Goal: Task Accomplishment & Management: Complete application form

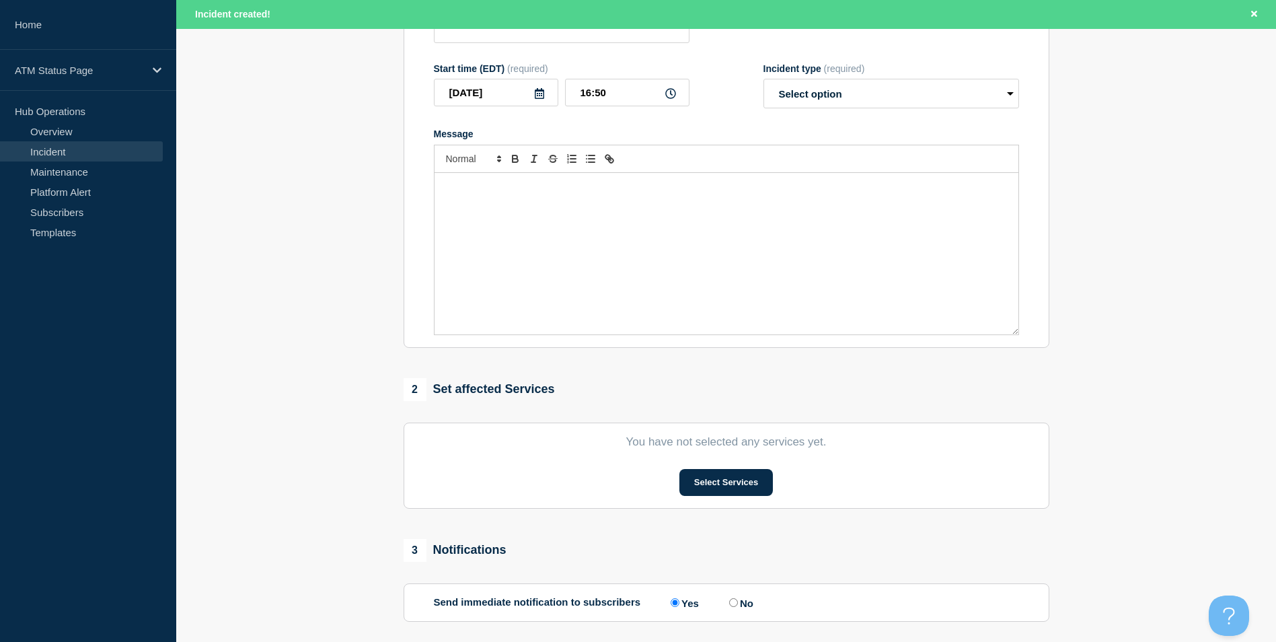
scroll to position [269, 0]
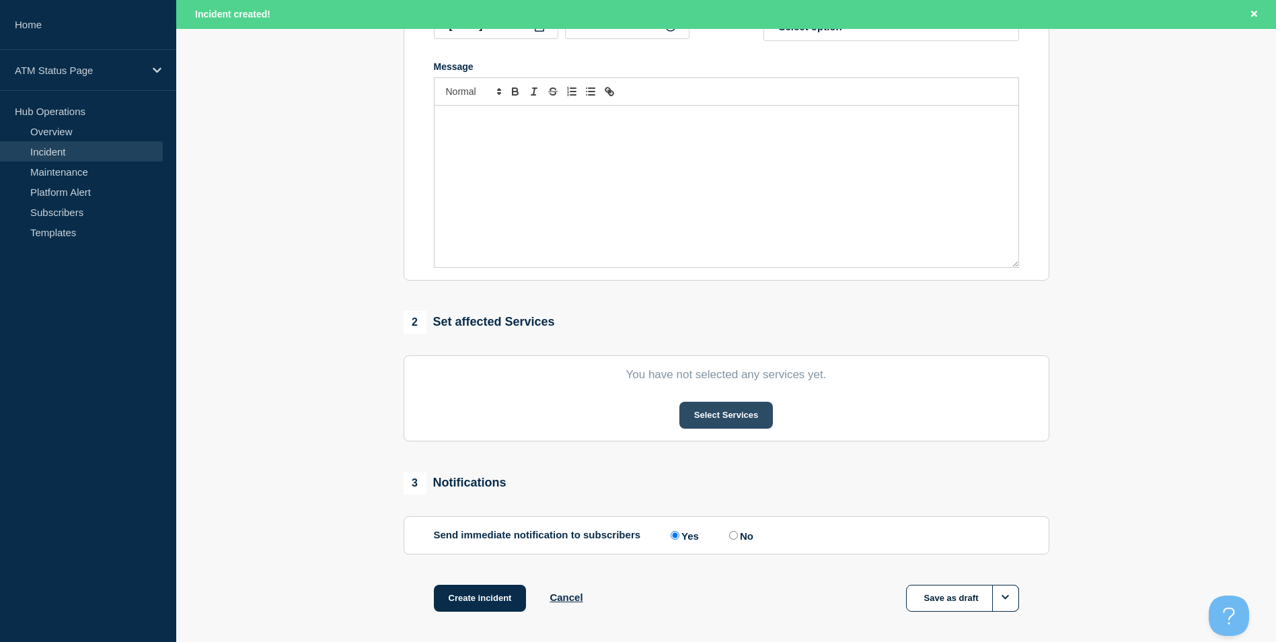
click at [732, 422] on button "Select Services" at bounding box center [725, 414] width 93 height 27
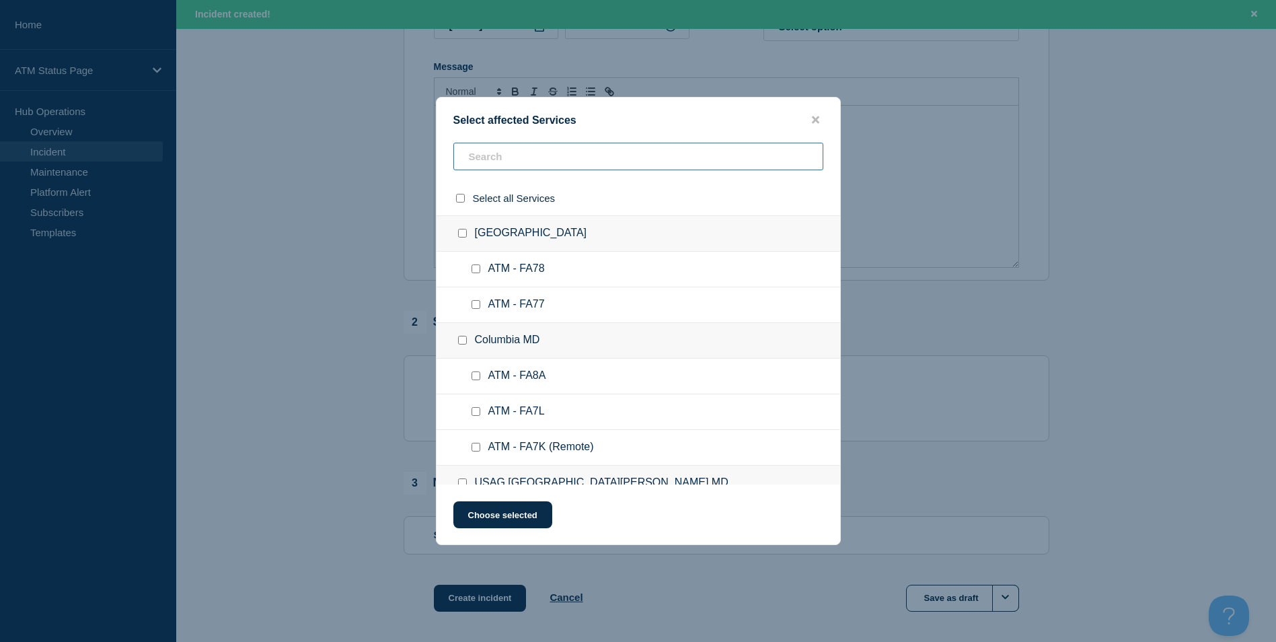
click at [516, 158] on input "text" at bounding box center [638, 157] width 370 height 28
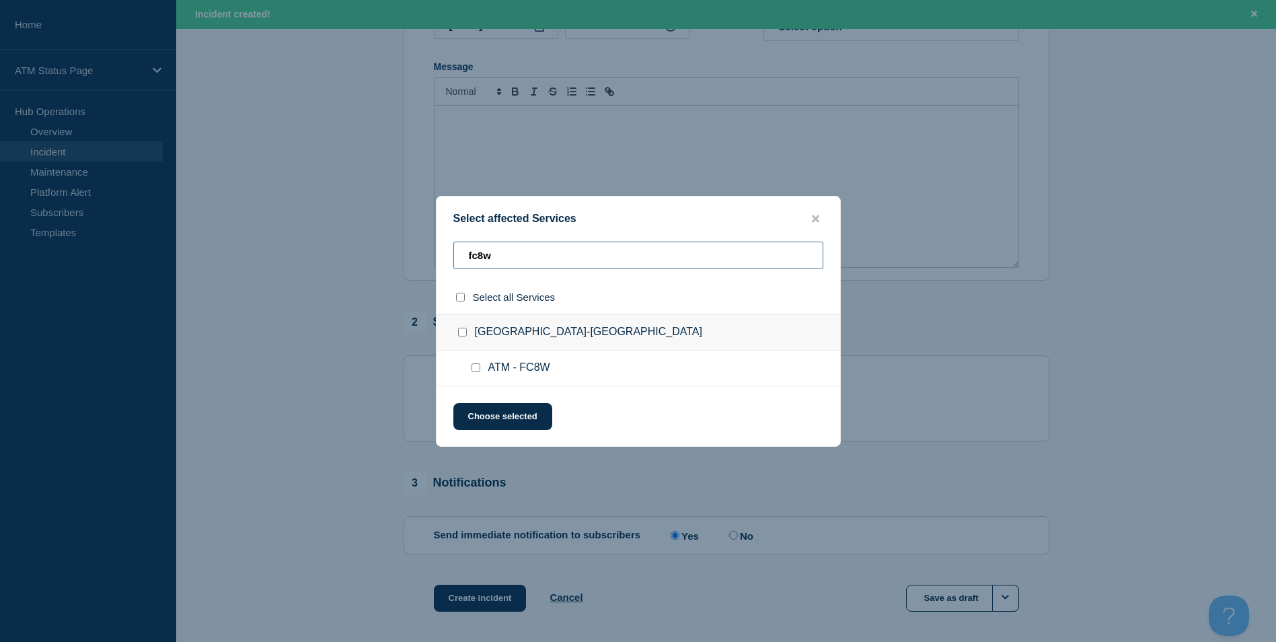
type input "fc8w"
click at [474, 364] on input "ATM - FC8W checkbox" at bounding box center [475, 367] width 9 height 9
checkbox input "true"
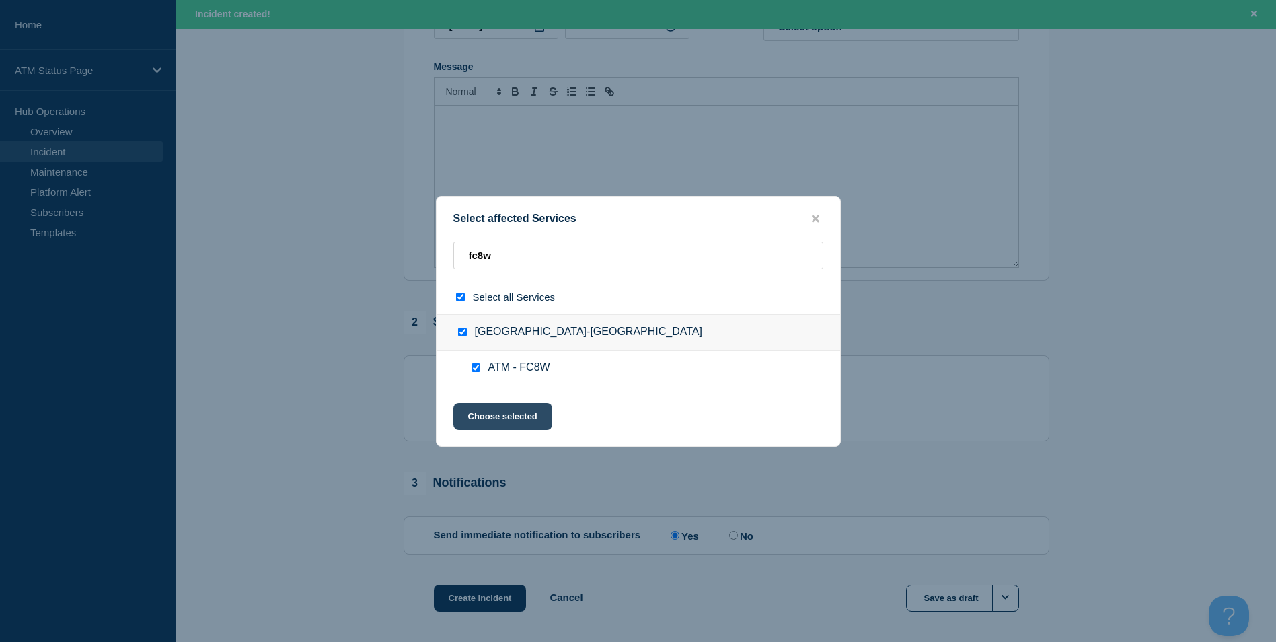
click at [509, 407] on button "Choose selected" at bounding box center [502, 416] width 99 height 27
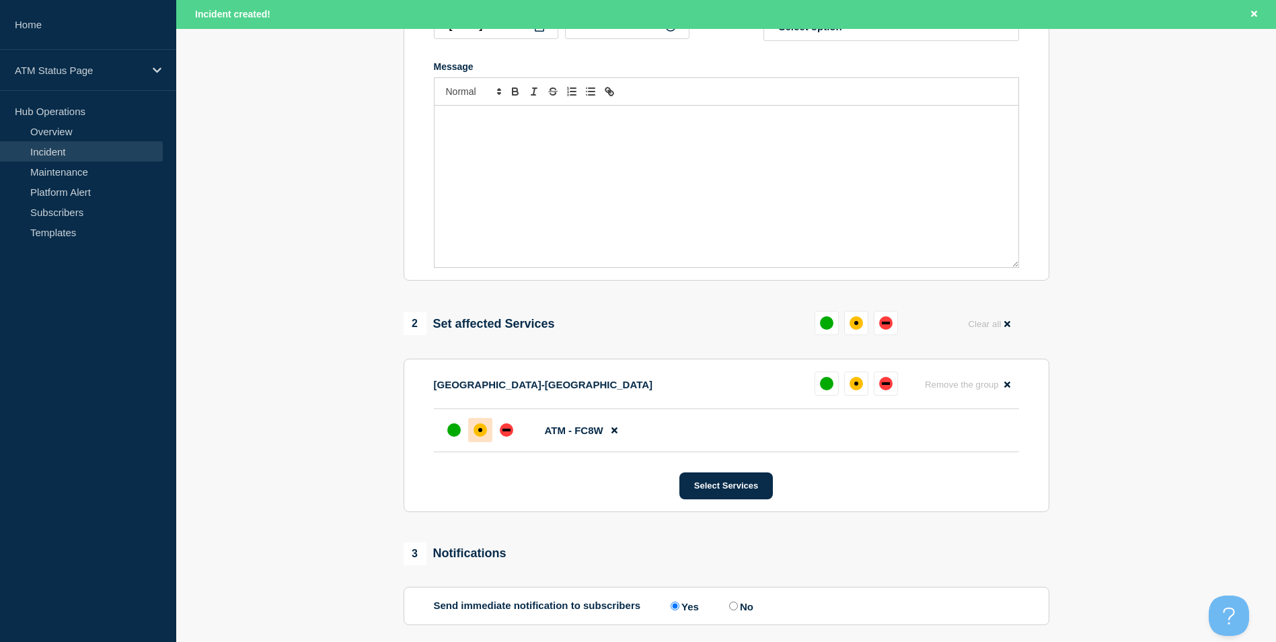
click at [483, 429] on div "affected" at bounding box center [479, 429] width 13 height 13
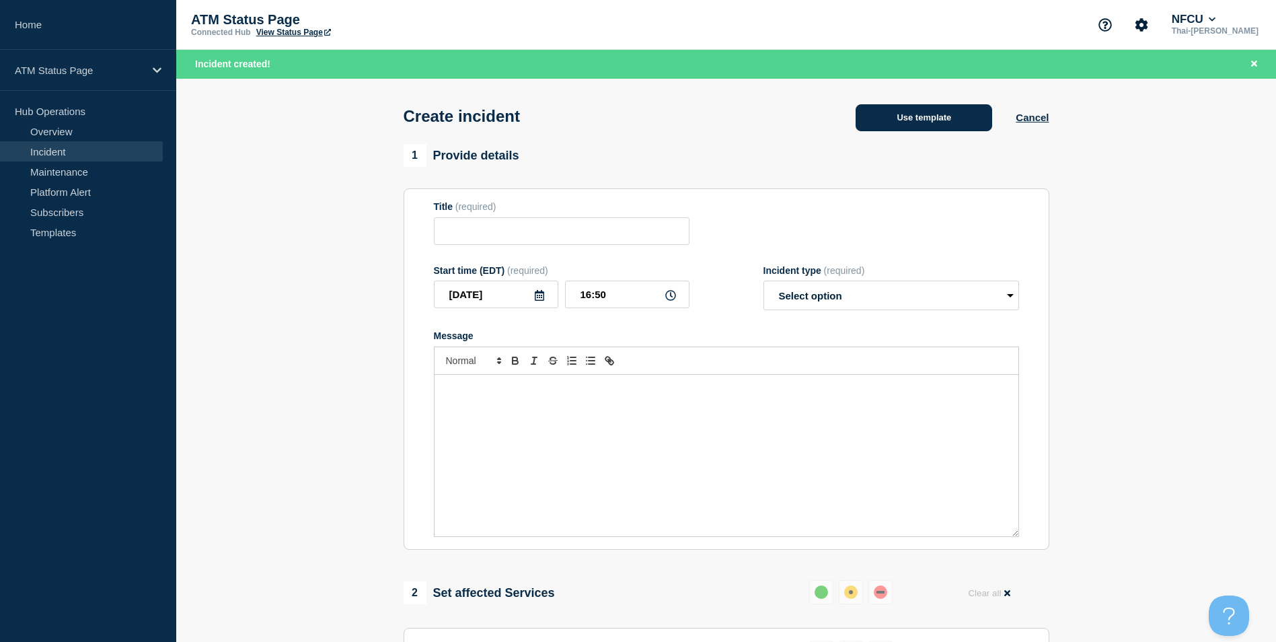
click at [951, 122] on button "Use template" at bounding box center [923, 117] width 137 height 27
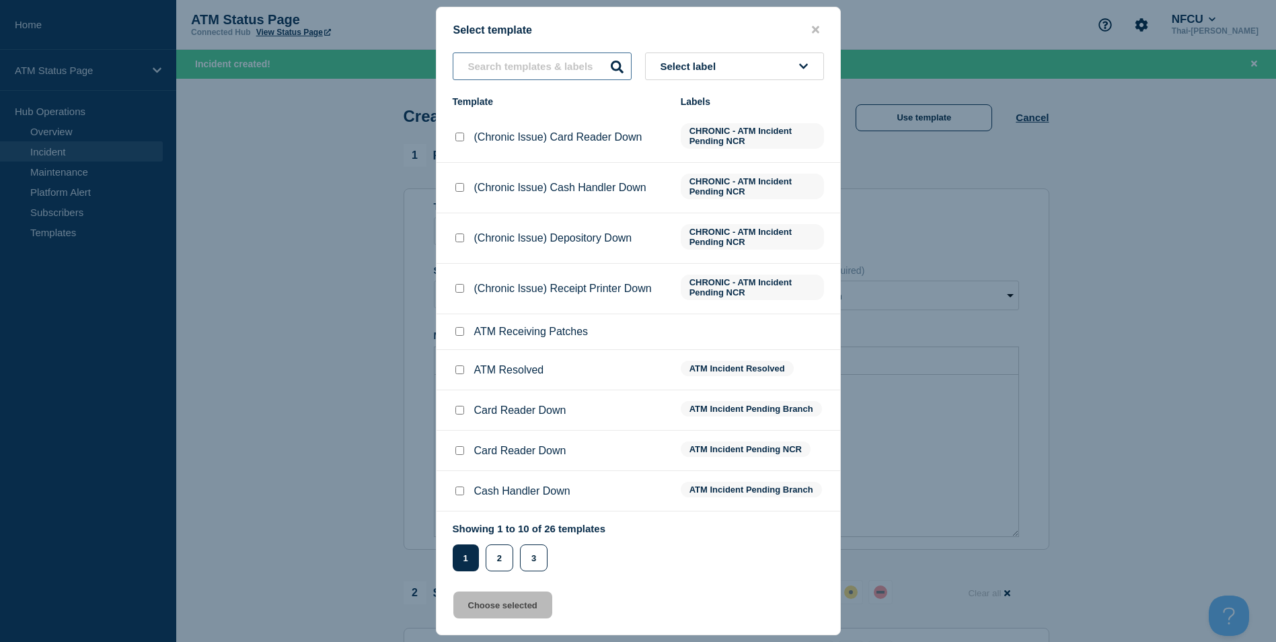
click at [484, 75] on input "text" at bounding box center [542, 66] width 179 height 28
type input "d"
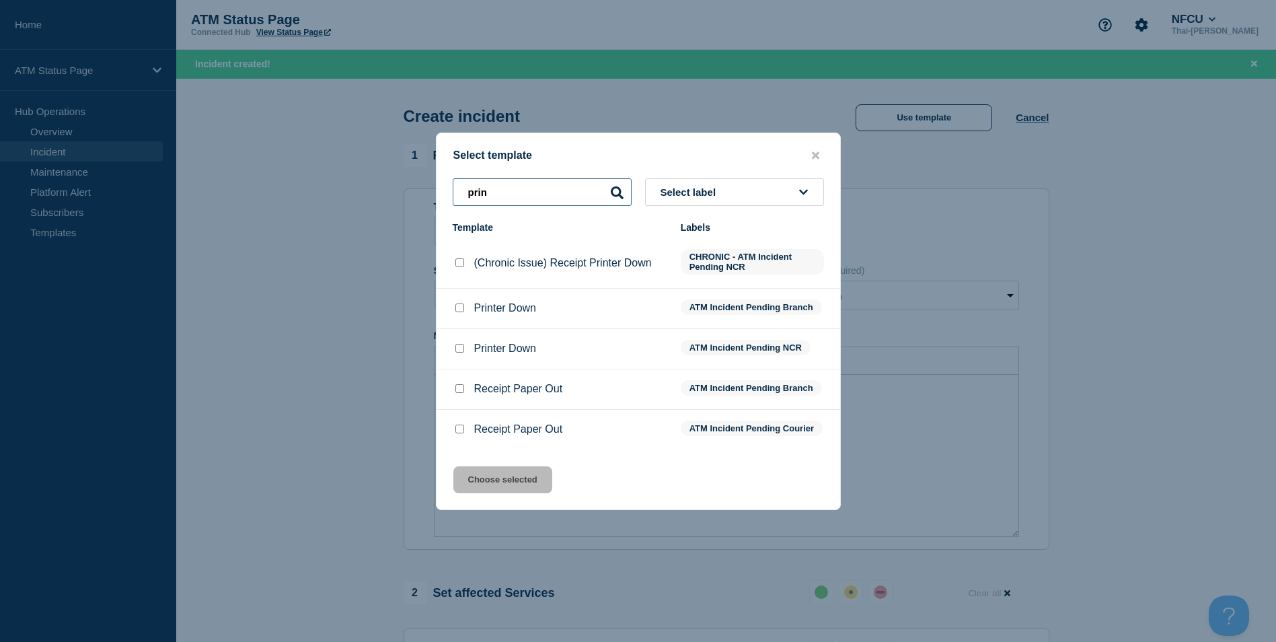
type input "prin"
click at [460, 347] on input "Printer Down checkbox" at bounding box center [459, 348] width 9 height 9
checkbox input "true"
click at [473, 477] on button "Choose selected" at bounding box center [502, 479] width 99 height 27
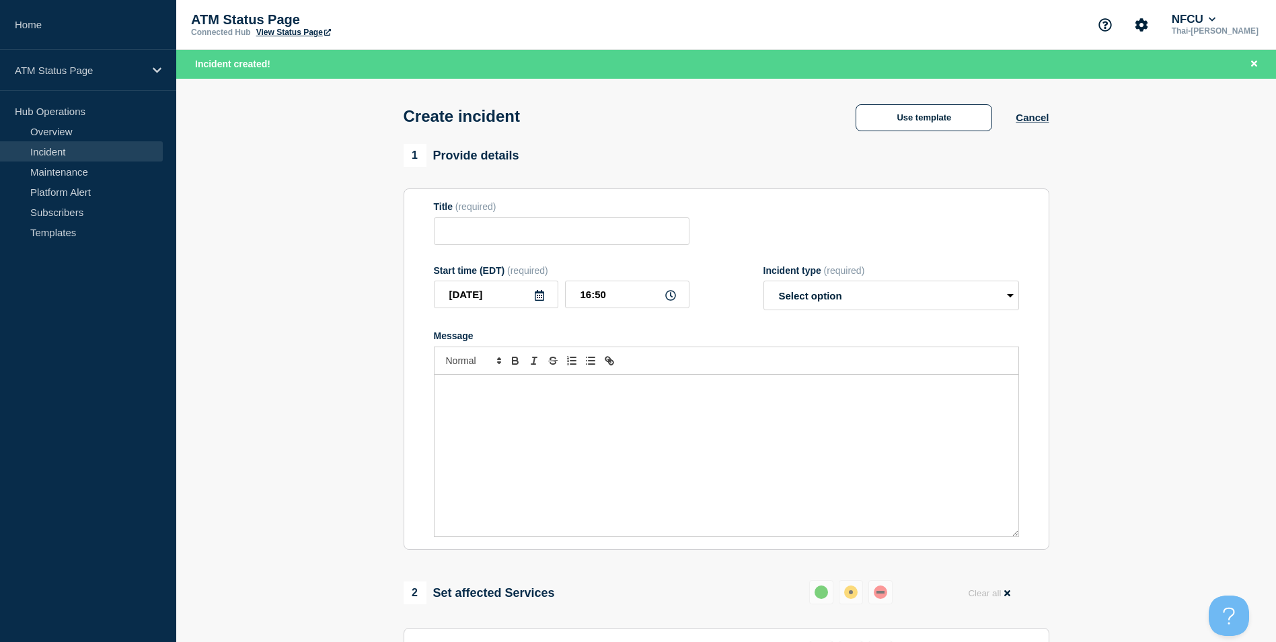
type input "Printer Down"
select select "identified"
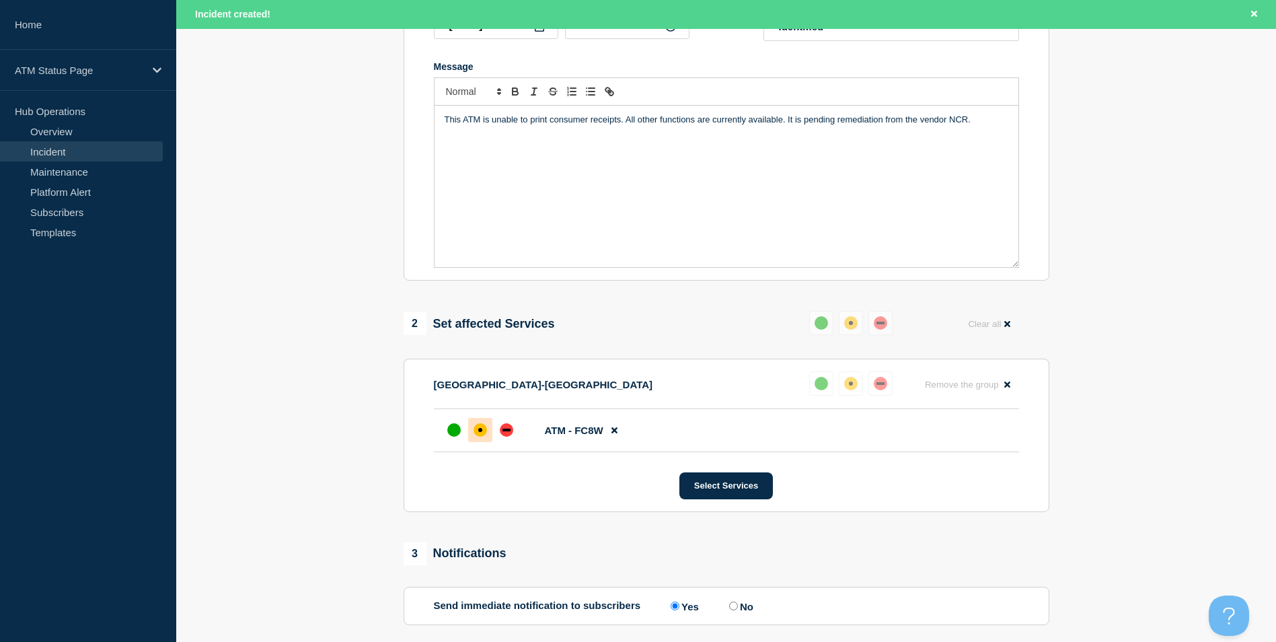
scroll to position [67, 0]
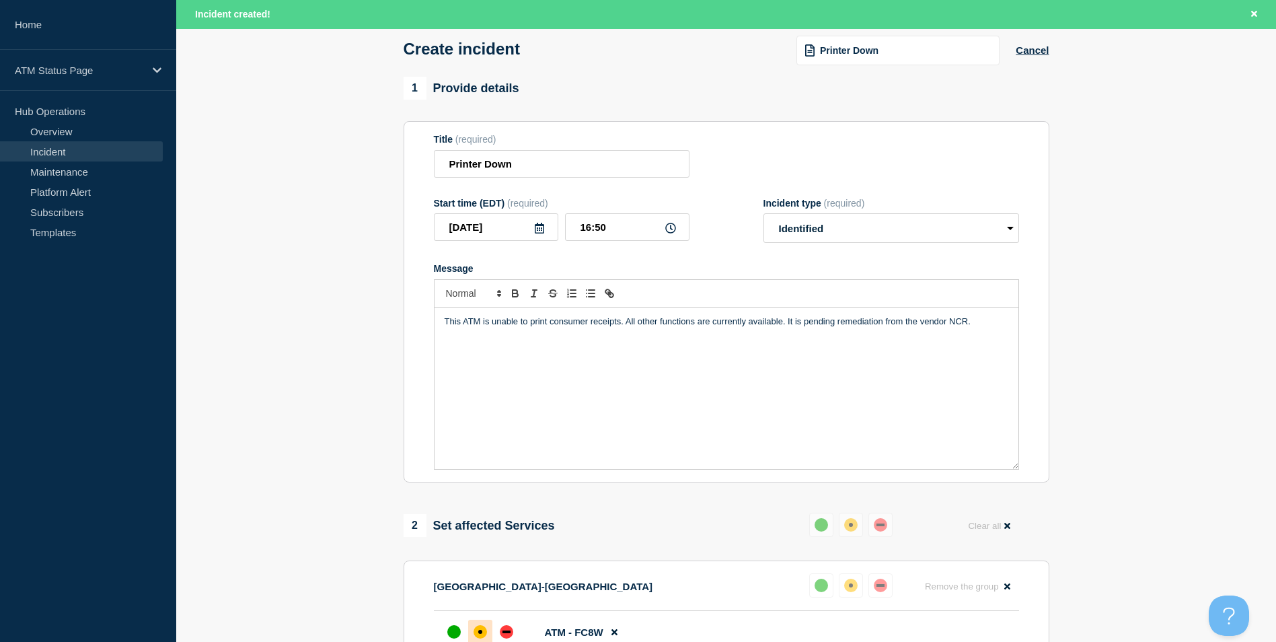
click at [911, 61] on div "Printer Down" at bounding box center [897, 51] width 203 height 30
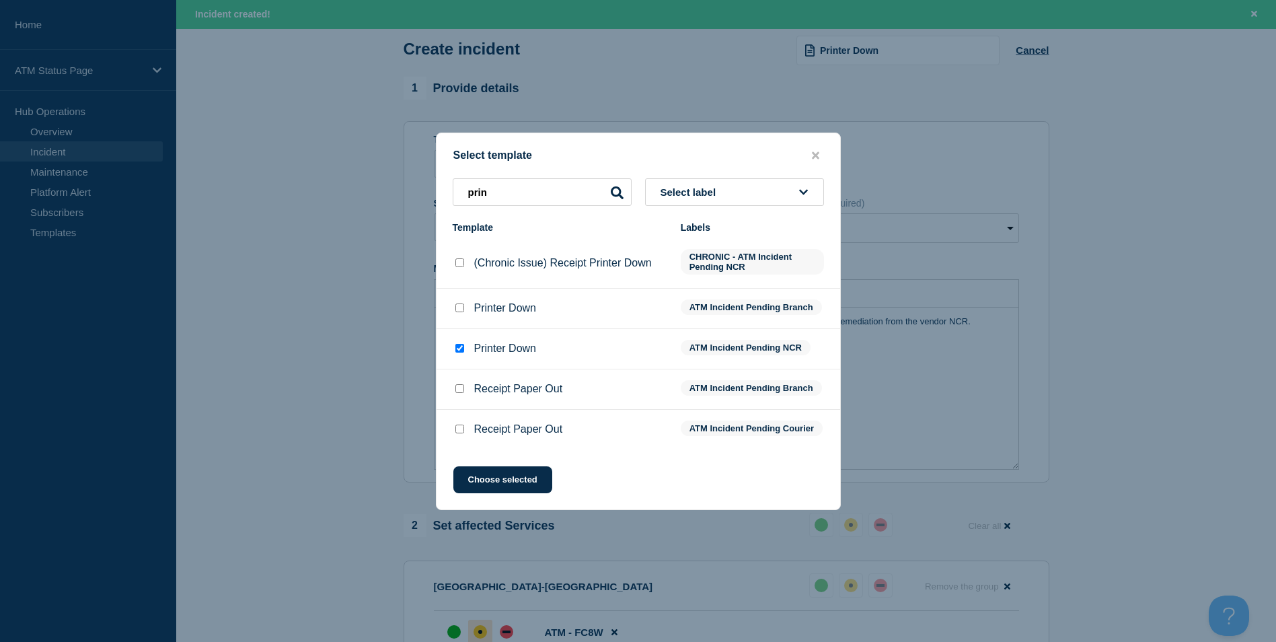
click at [460, 303] on input "Printer Down checkbox" at bounding box center [459, 307] width 9 height 9
checkbox input "true"
checkbox input "false"
click at [505, 487] on button "Choose selected" at bounding box center [502, 479] width 99 height 27
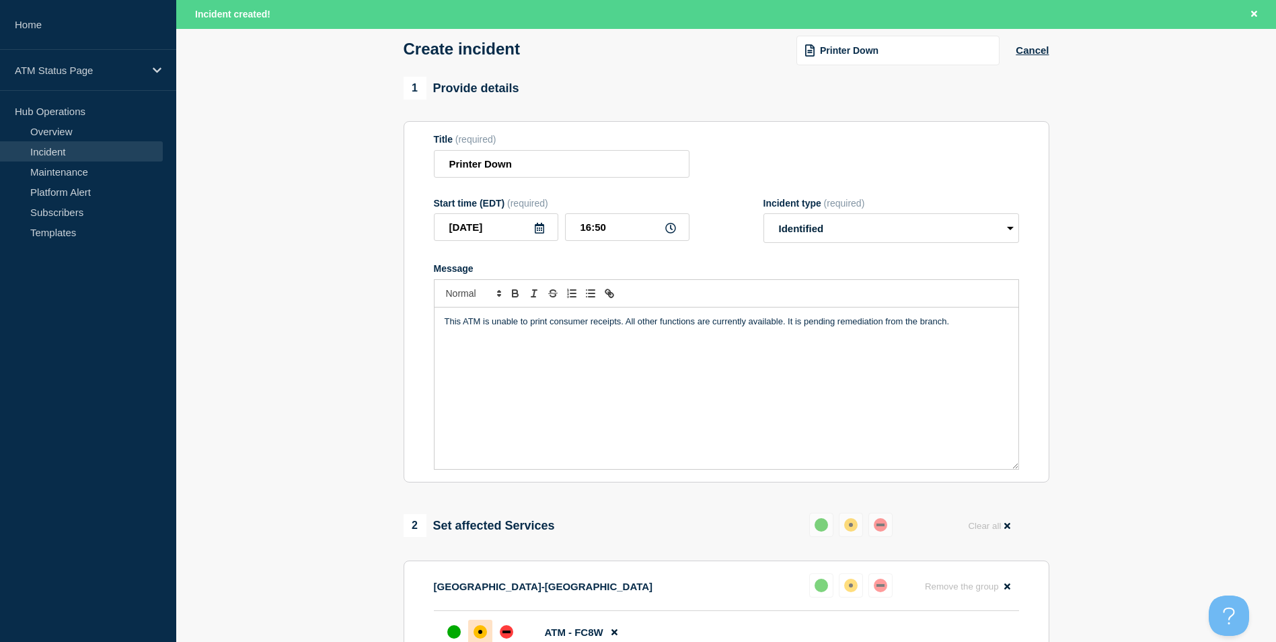
scroll to position [336, 0]
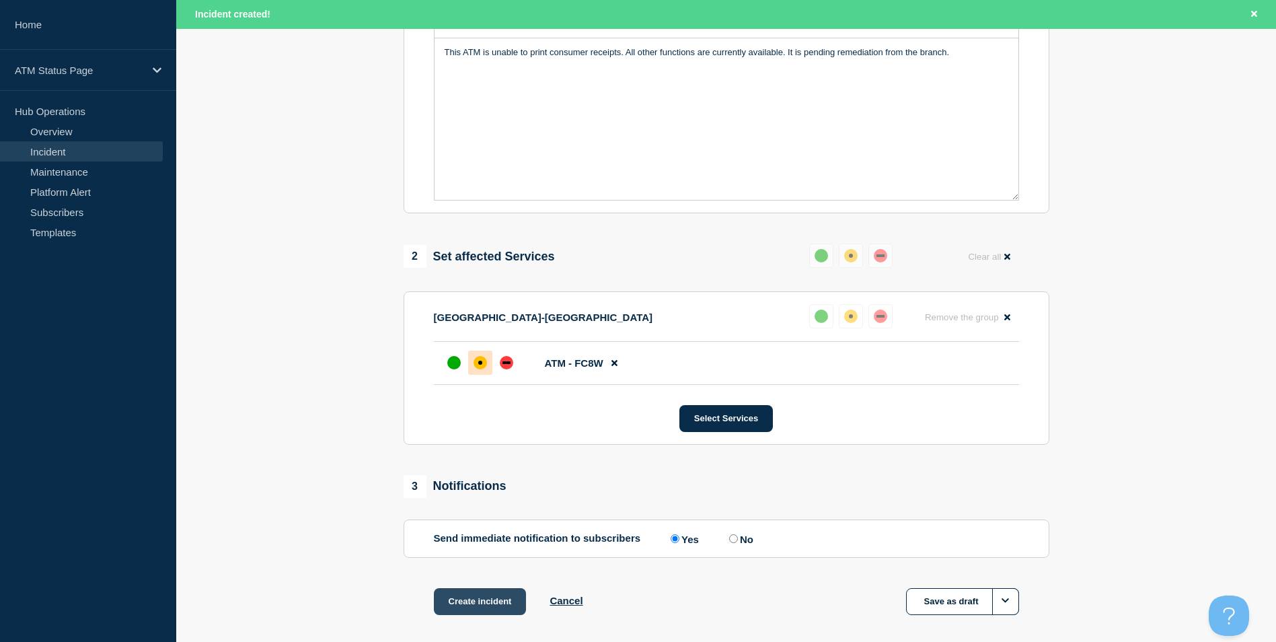
click at [481, 605] on button "Create incident" at bounding box center [480, 601] width 93 height 27
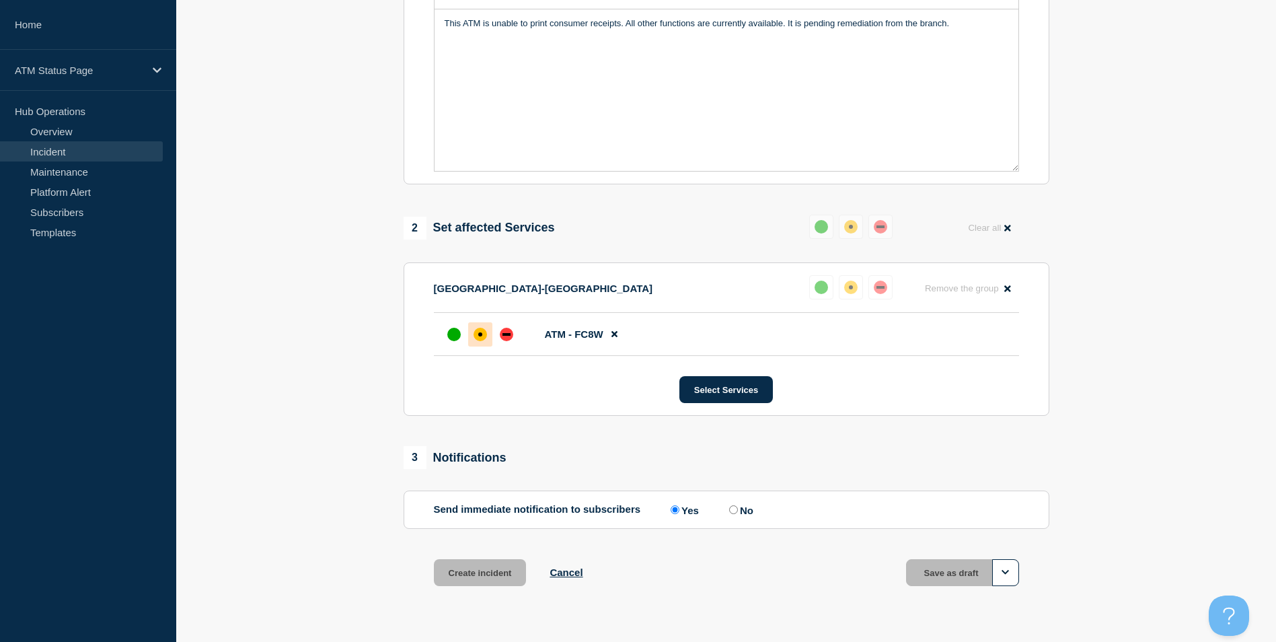
scroll to position [308, 0]
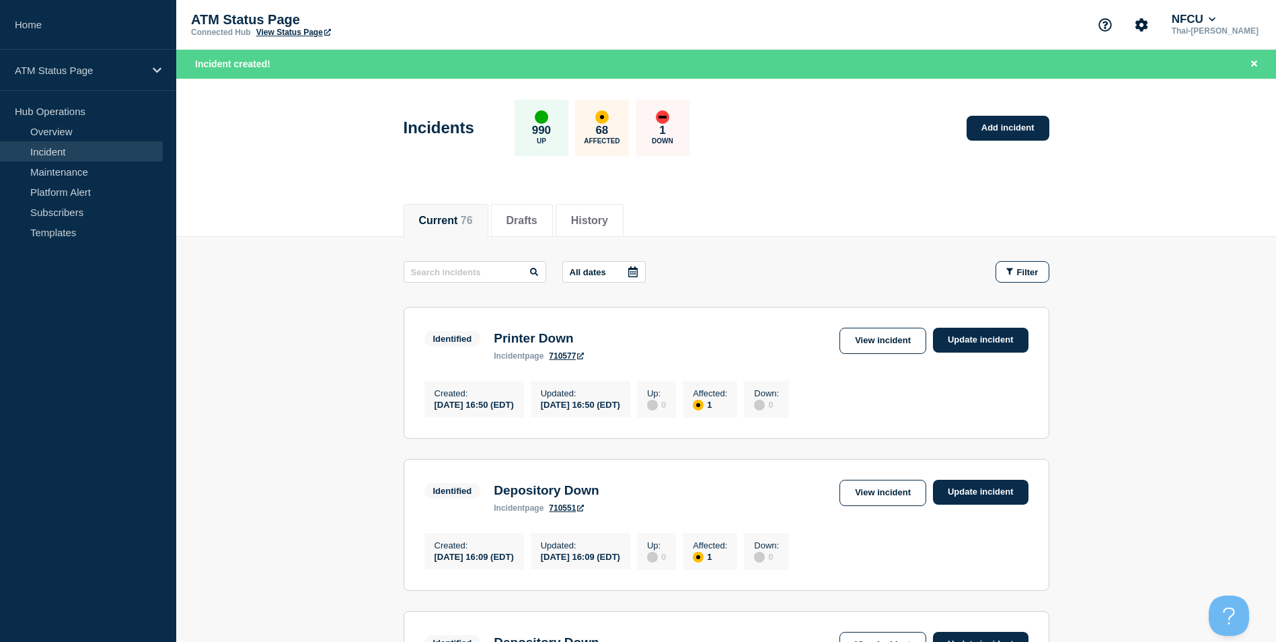
click at [1026, 144] on div "Incidents 990 Up 68 Affected 1 Down Add incident" at bounding box center [726, 123] width 676 height 82
click at [1005, 132] on link "Add incident" at bounding box center [1007, 128] width 83 height 25
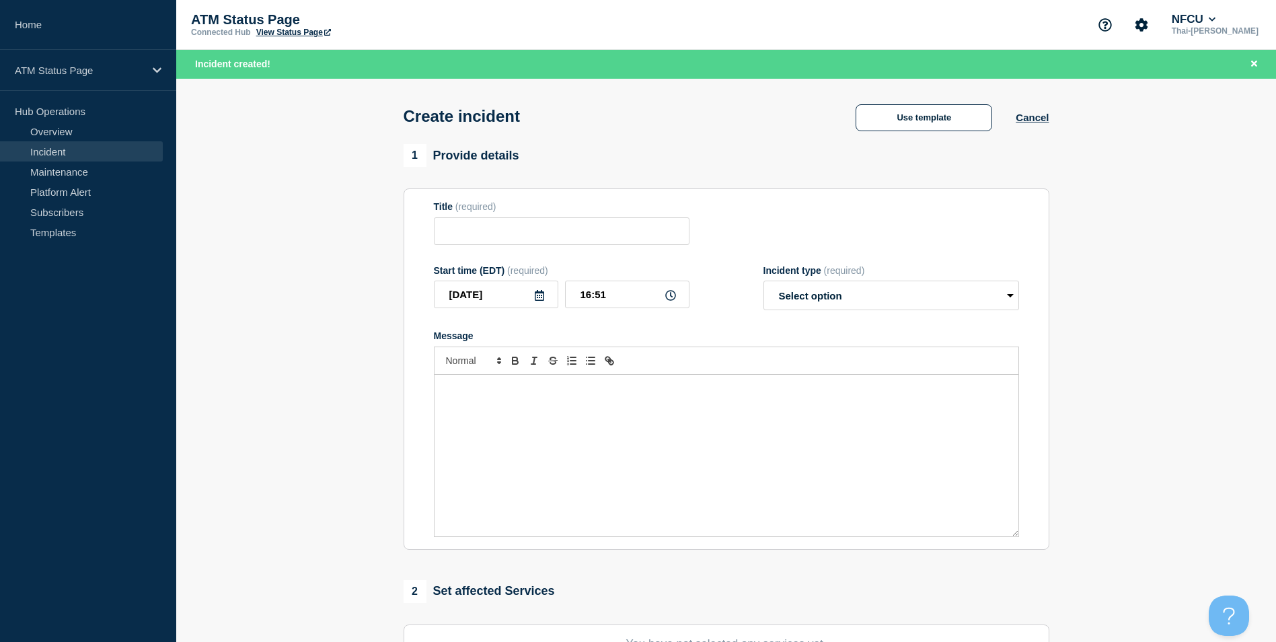
scroll to position [269, 0]
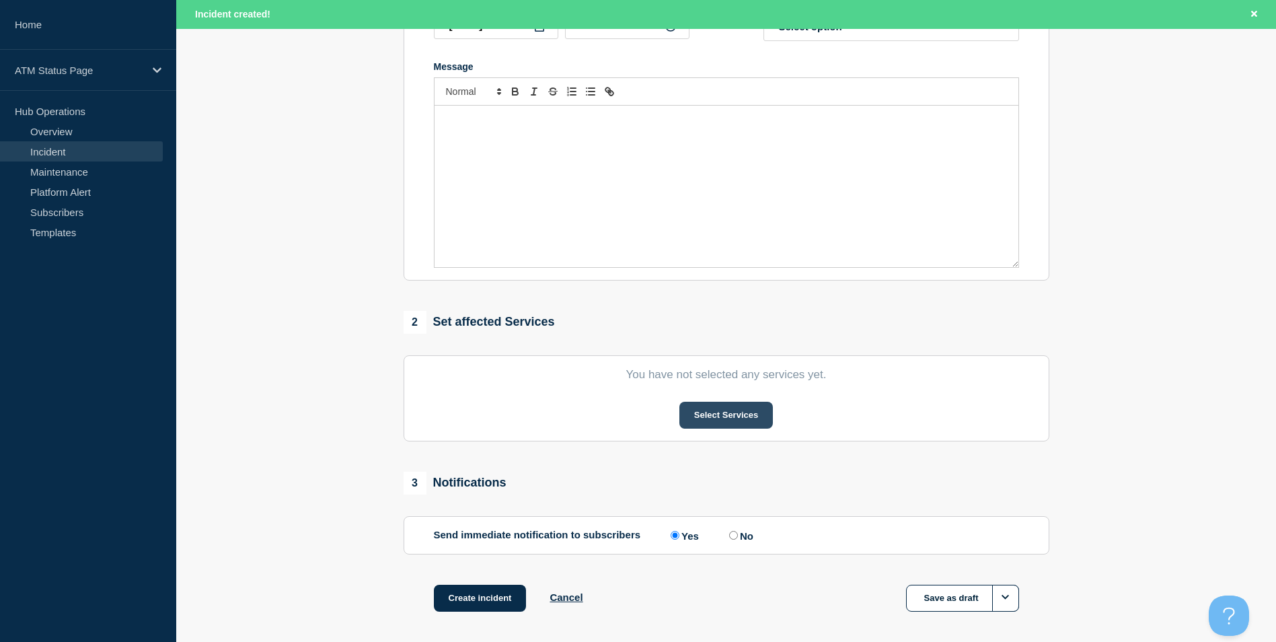
click at [744, 405] on button "Select Services" at bounding box center [725, 414] width 93 height 27
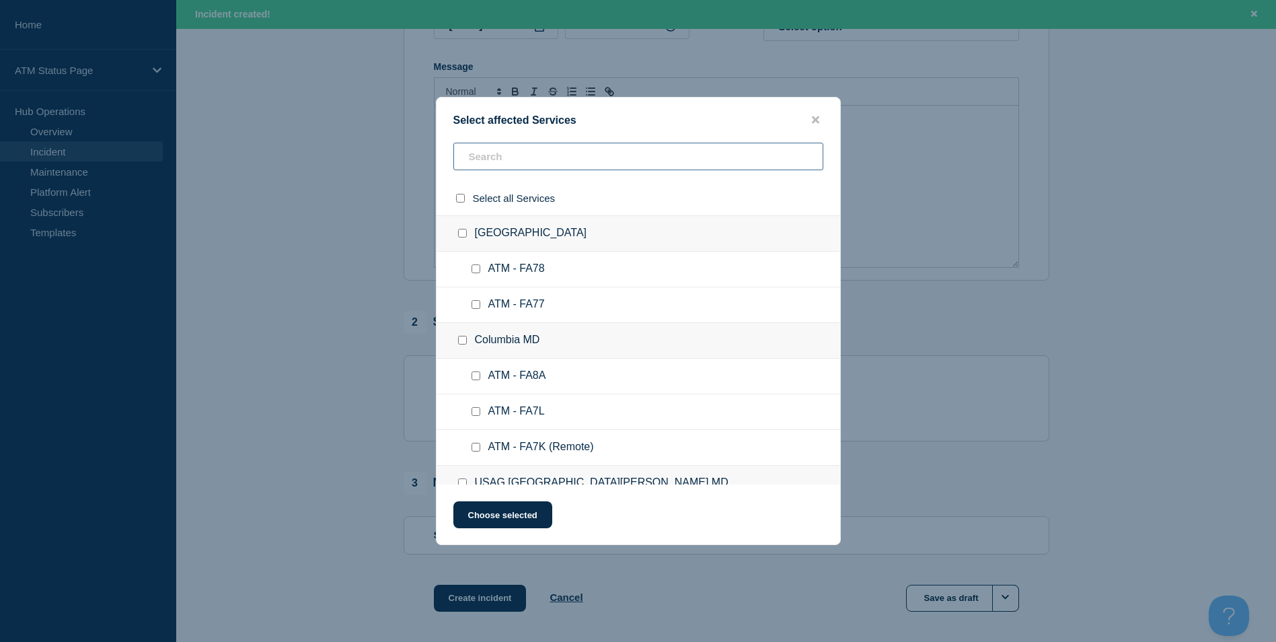
click at [507, 163] on input "text" at bounding box center [638, 157] width 370 height 28
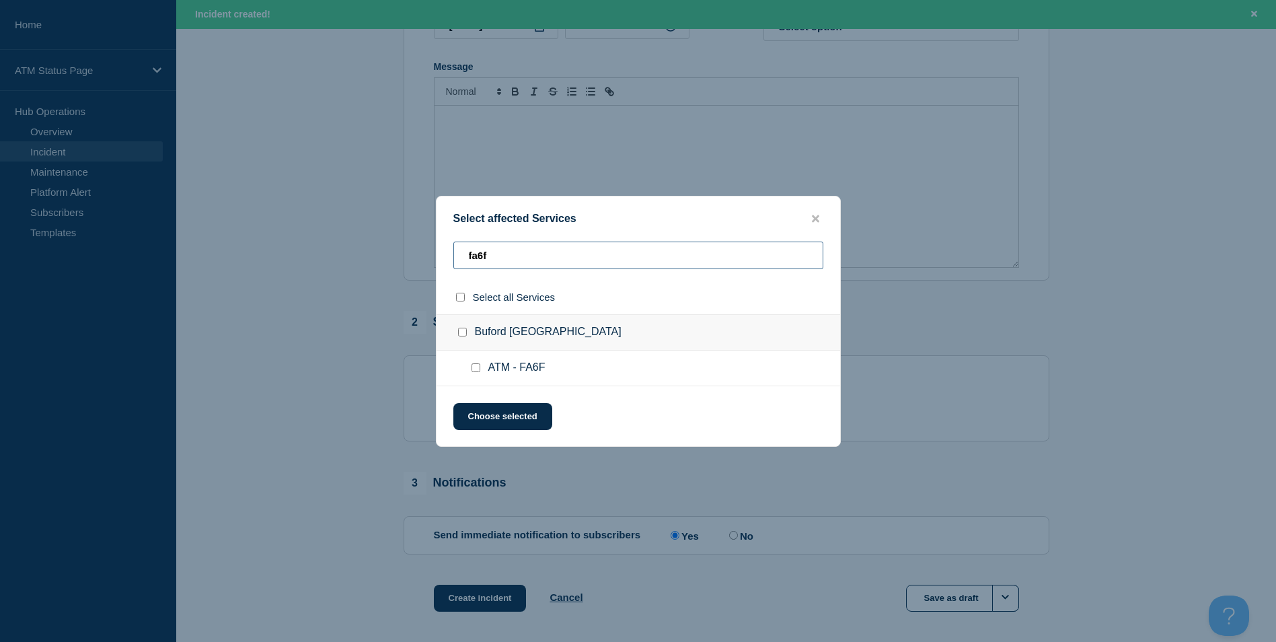
type input "fa6f"
click at [471, 368] on input "ATM - FA6F checkbox" at bounding box center [475, 367] width 9 height 9
checkbox input "true"
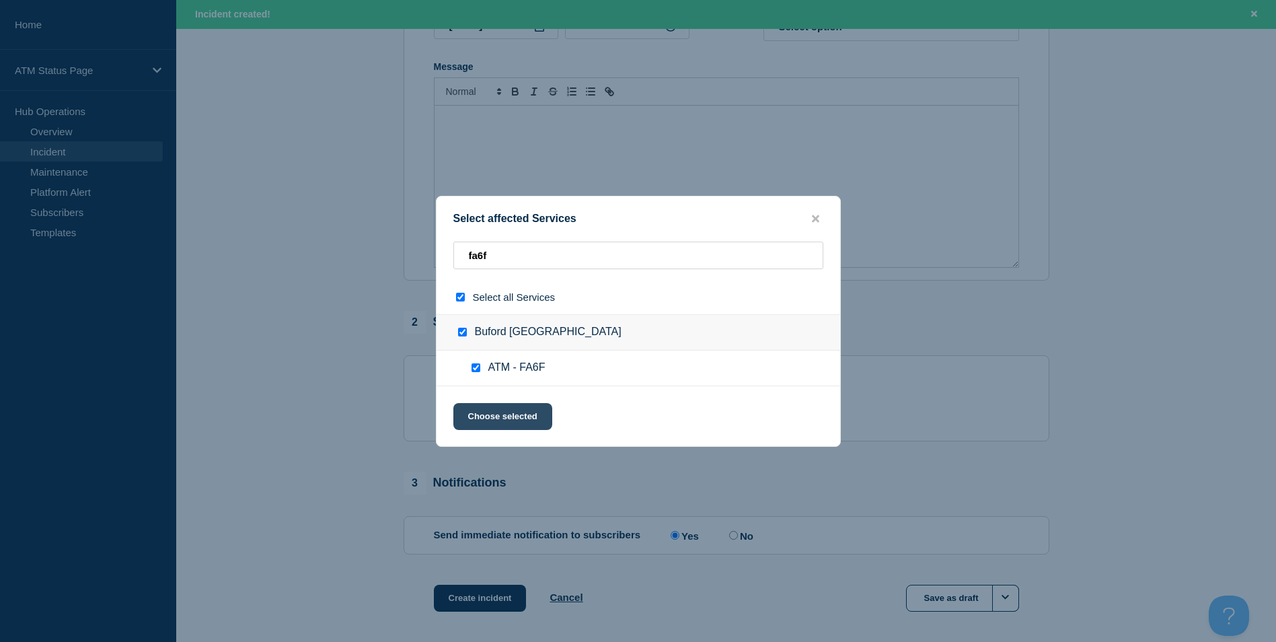
click at [508, 420] on button "Choose selected" at bounding box center [502, 416] width 99 height 27
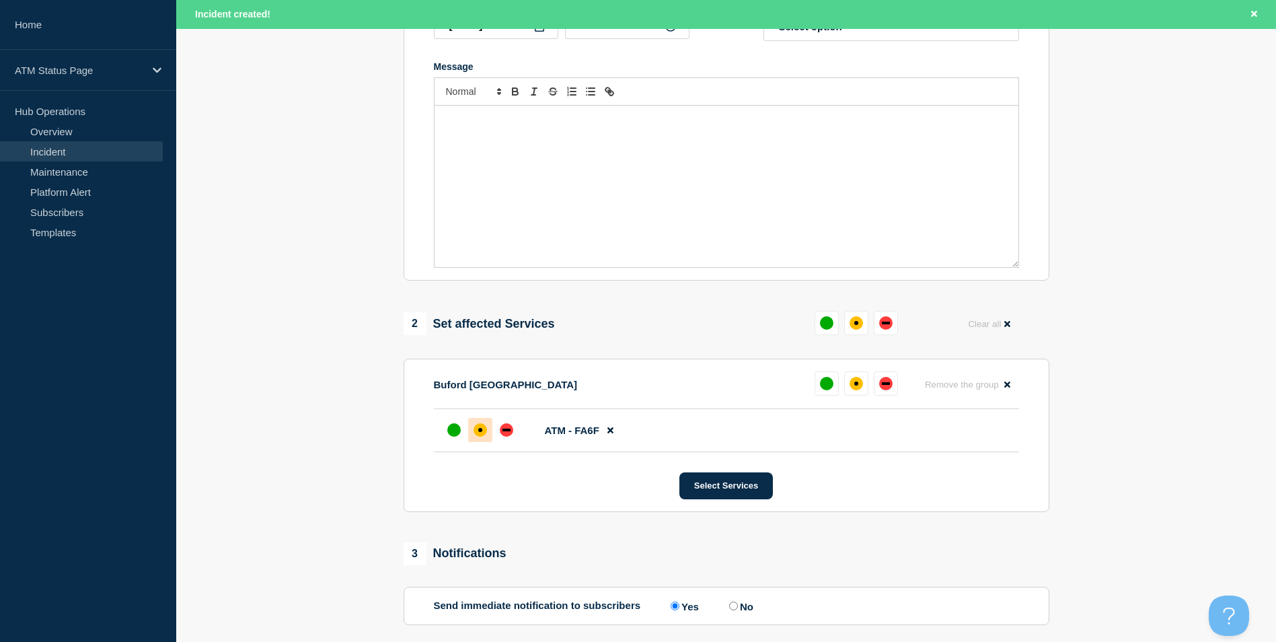
click at [474, 434] on div "affected" at bounding box center [479, 429] width 13 height 13
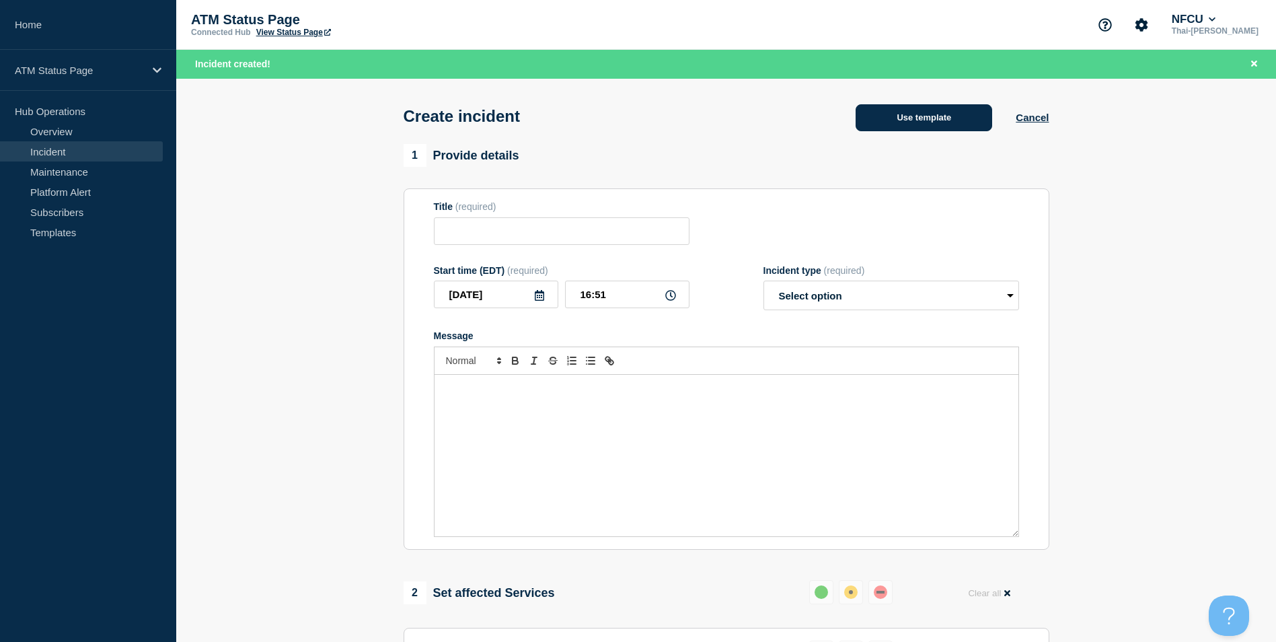
click at [902, 112] on button "Use template" at bounding box center [923, 117] width 137 height 27
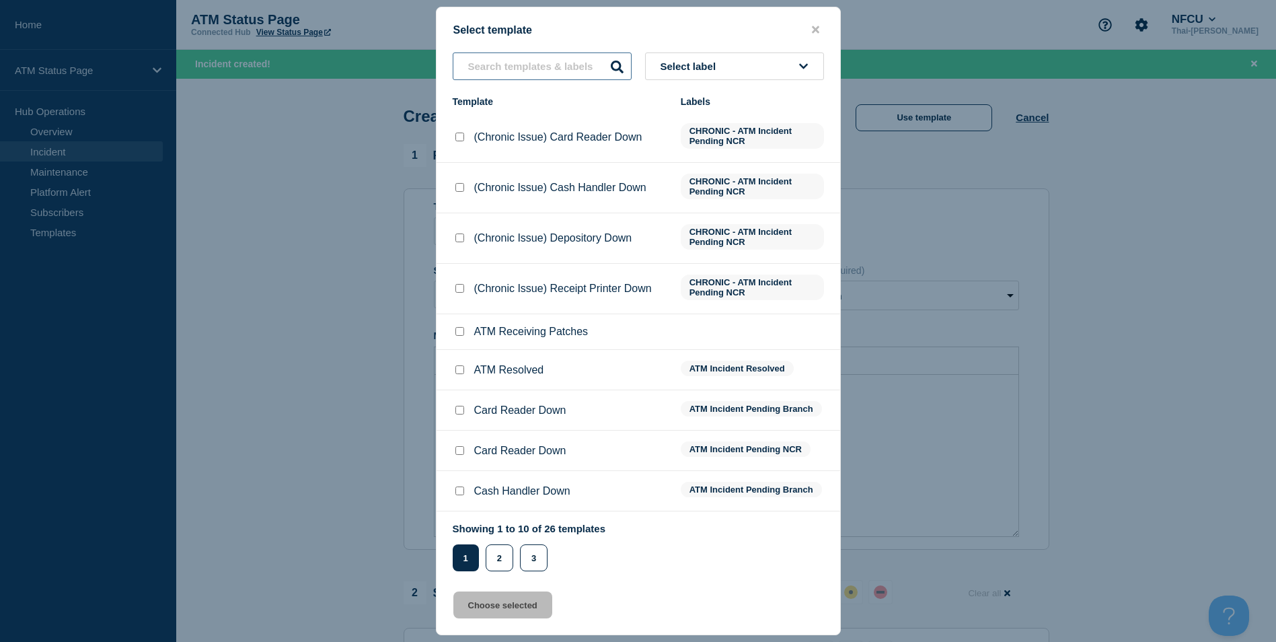
click at [525, 54] on input "text" at bounding box center [542, 66] width 179 height 28
click at [523, 75] on input "text" at bounding box center [542, 66] width 179 height 28
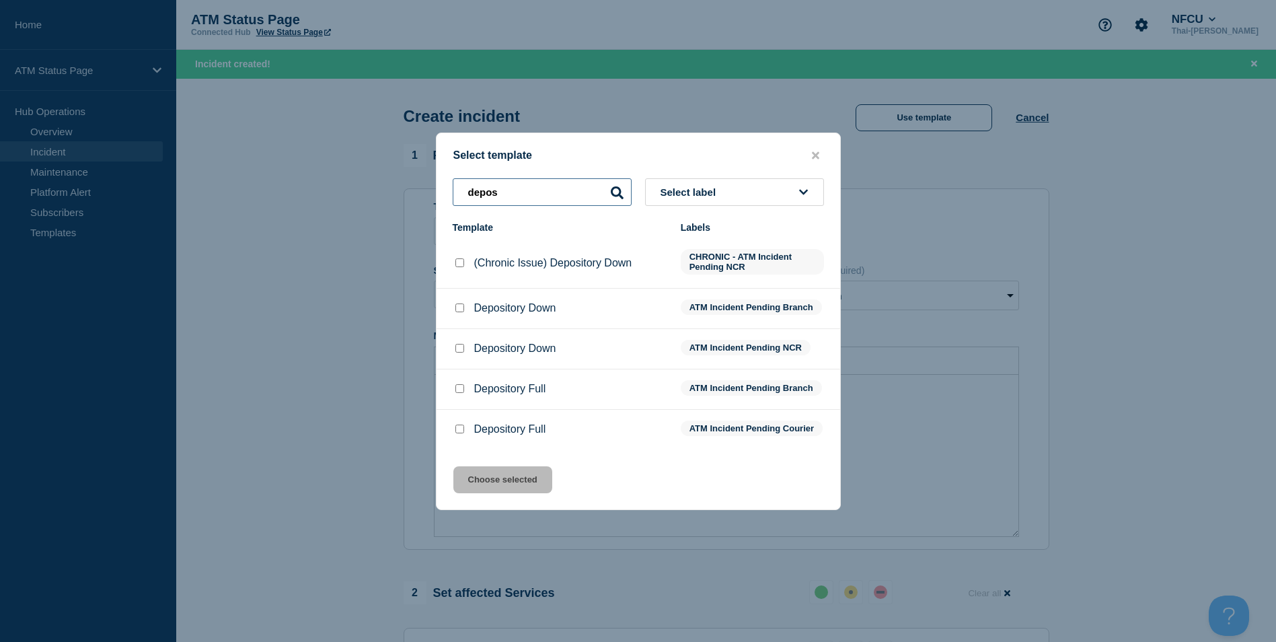
type input "depos"
click at [460, 305] on input "Depository Down checkbox" at bounding box center [459, 307] width 9 height 9
checkbox input "true"
click at [508, 489] on button "Choose selected" at bounding box center [502, 479] width 99 height 27
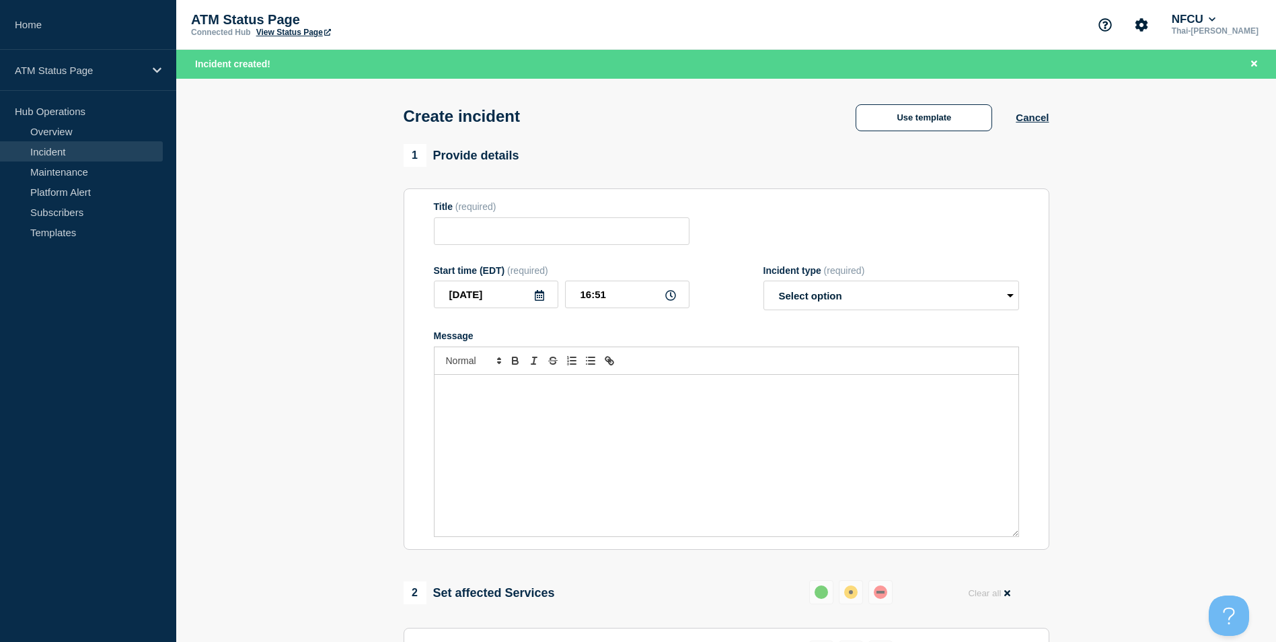
type input "Depository Down"
select select "identified"
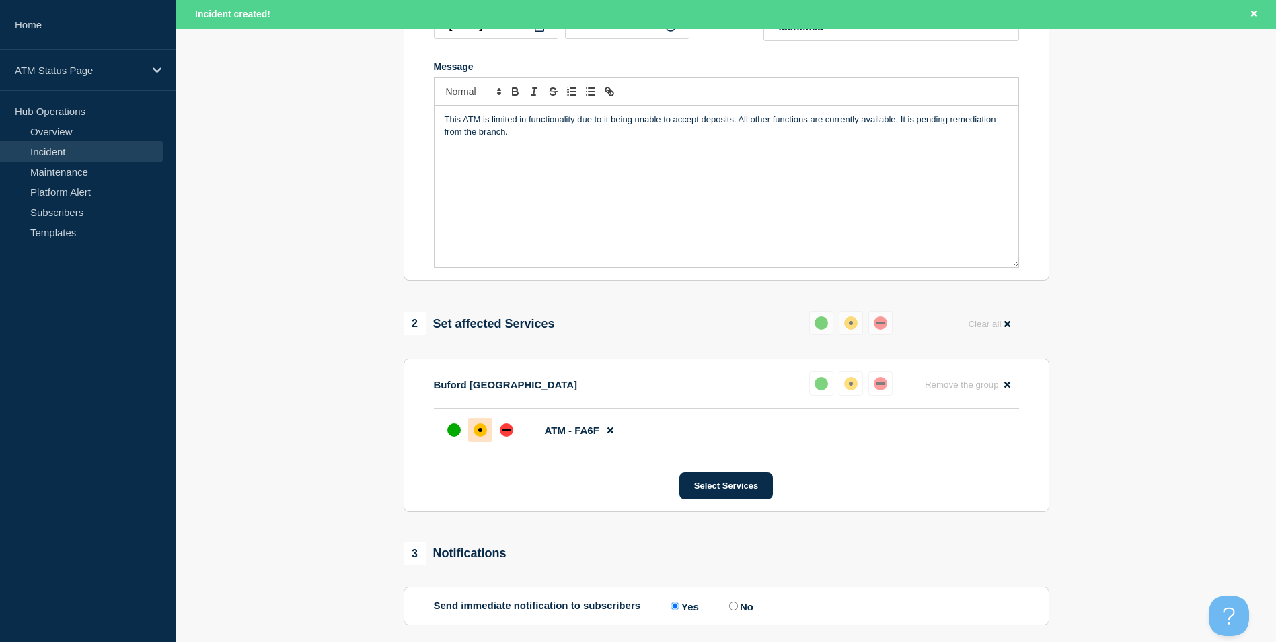
scroll to position [336, 0]
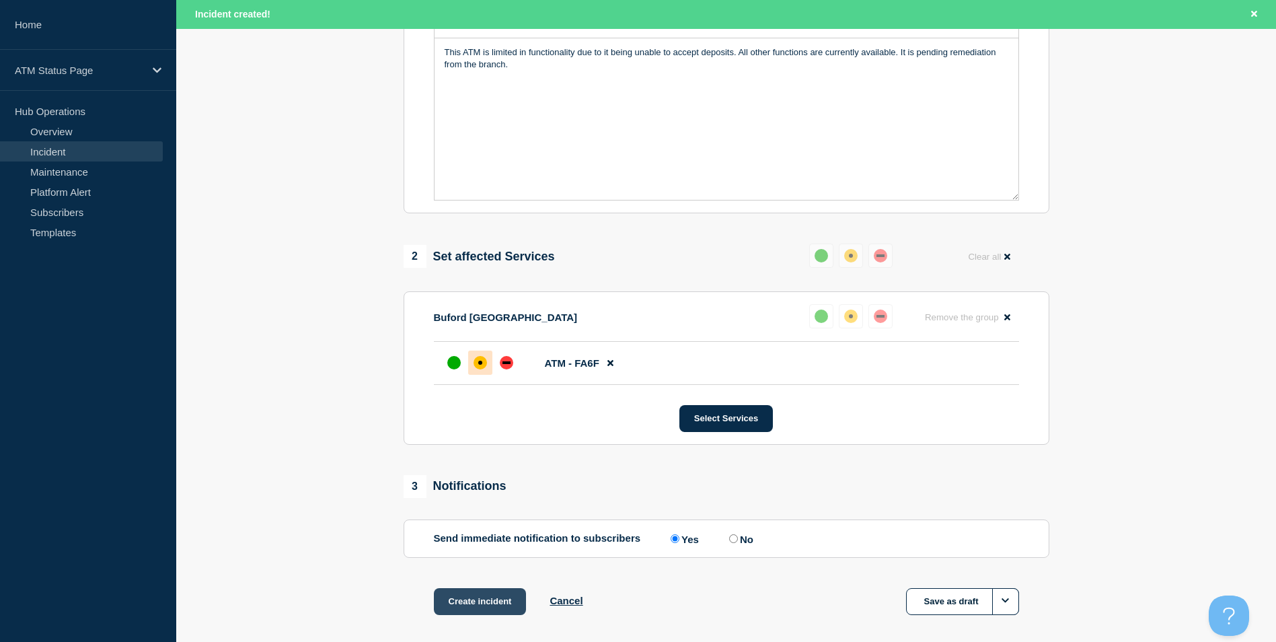
click at [486, 610] on button "Create incident" at bounding box center [480, 601] width 93 height 27
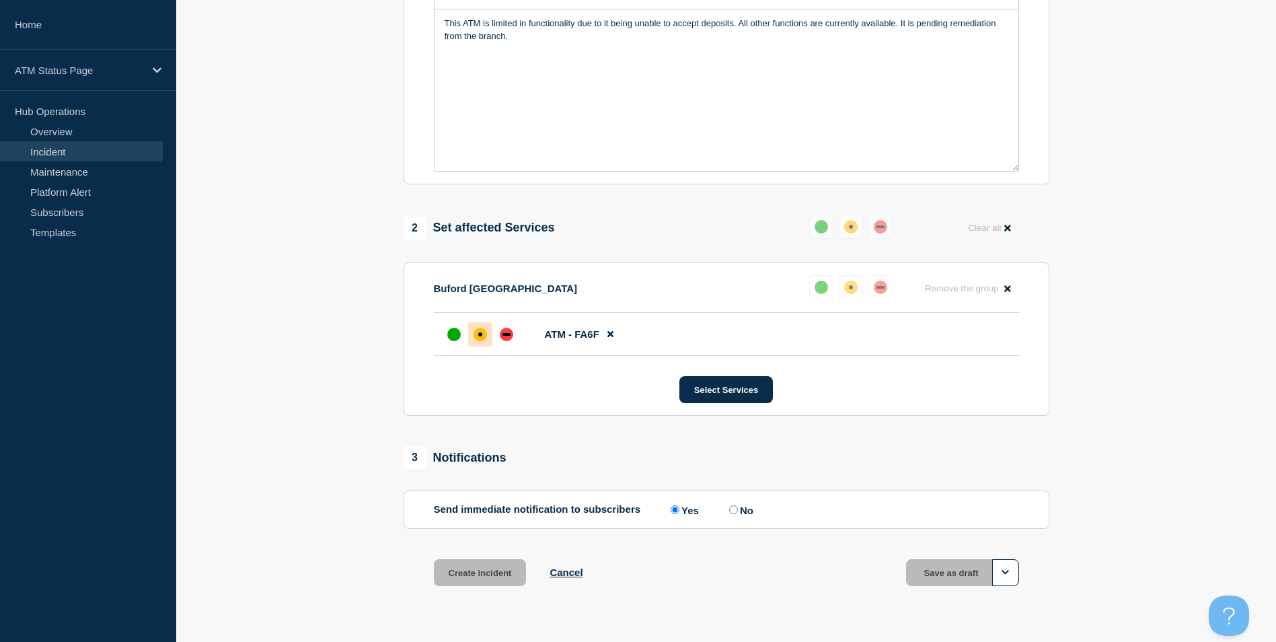
scroll to position [308, 0]
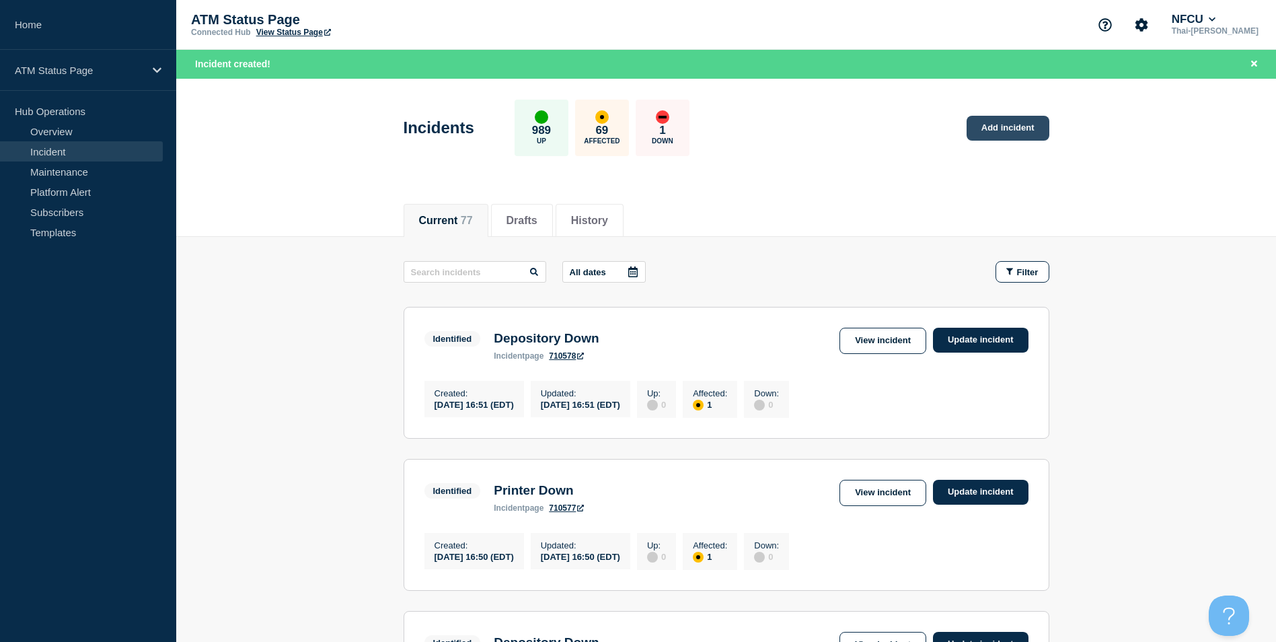
click at [1016, 131] on link "Add incident" at bounding box center [1007, 128] width 83 height 25
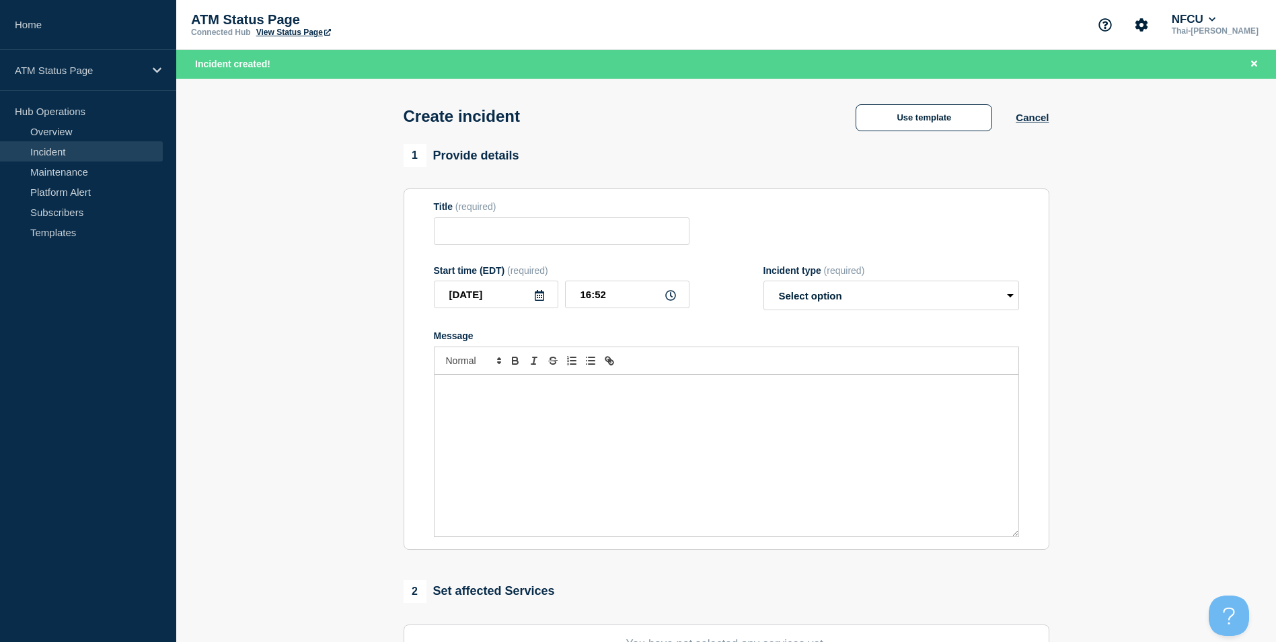
scroll to position [269, 0]
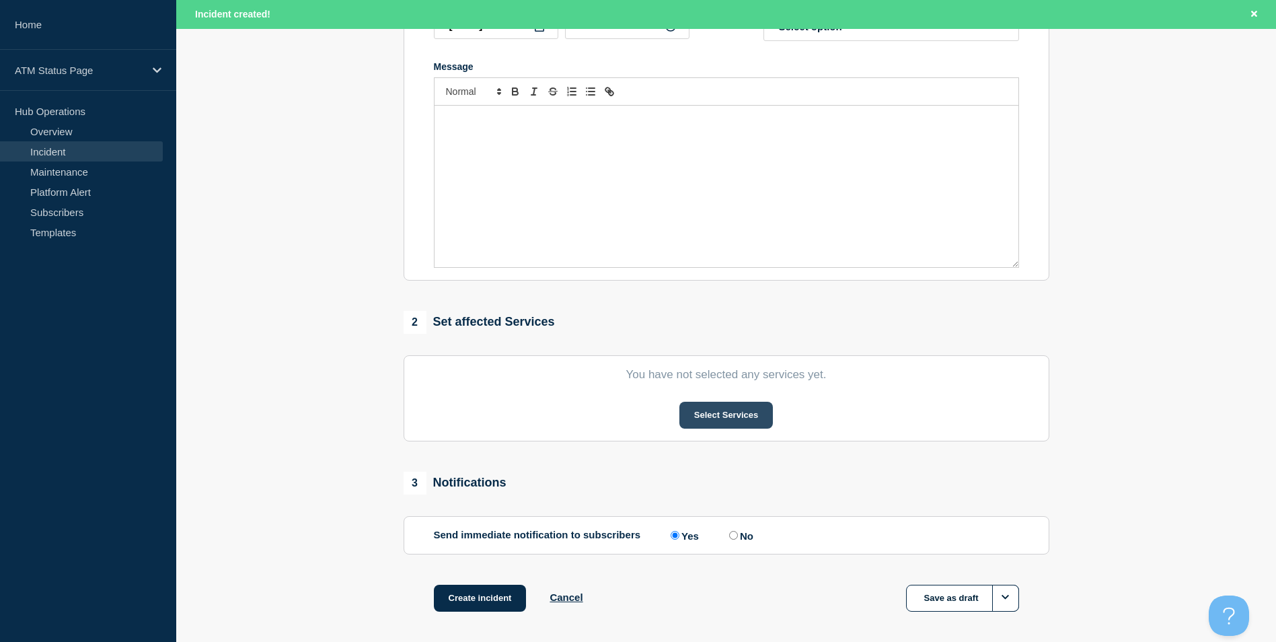
click at [722, 405] on button "Select Services" at bounding box center [725, 414] width 93 height 27
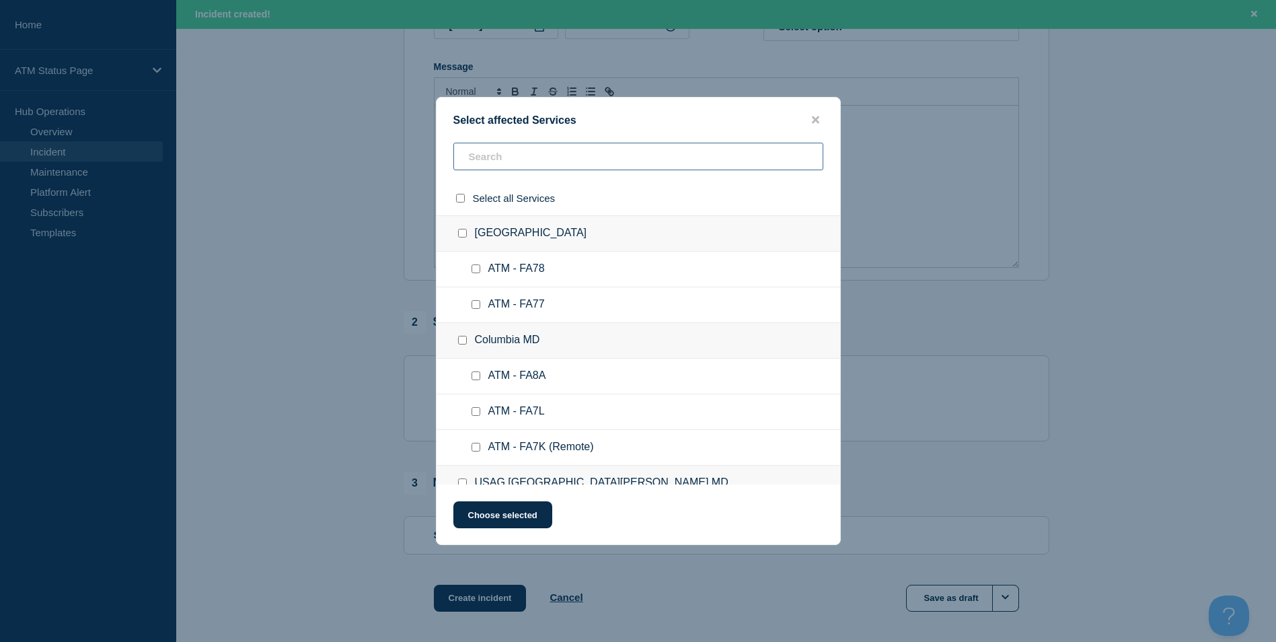
click at [504, 157] on input "text" at bounding box center [638, 157] width 370 height 28
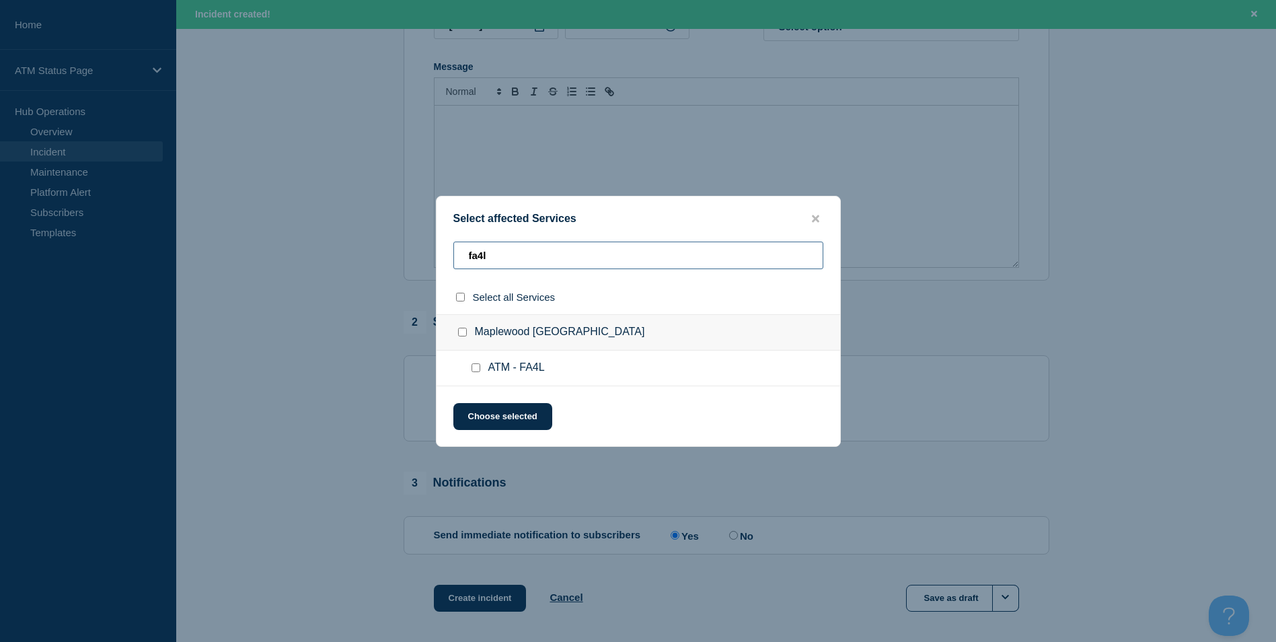
type input "fa4l"
click at [474, 369] on input "ATM - FA4L checkbox" at bounding box center [475, 367] width 9 height 9
checkbox input "true"
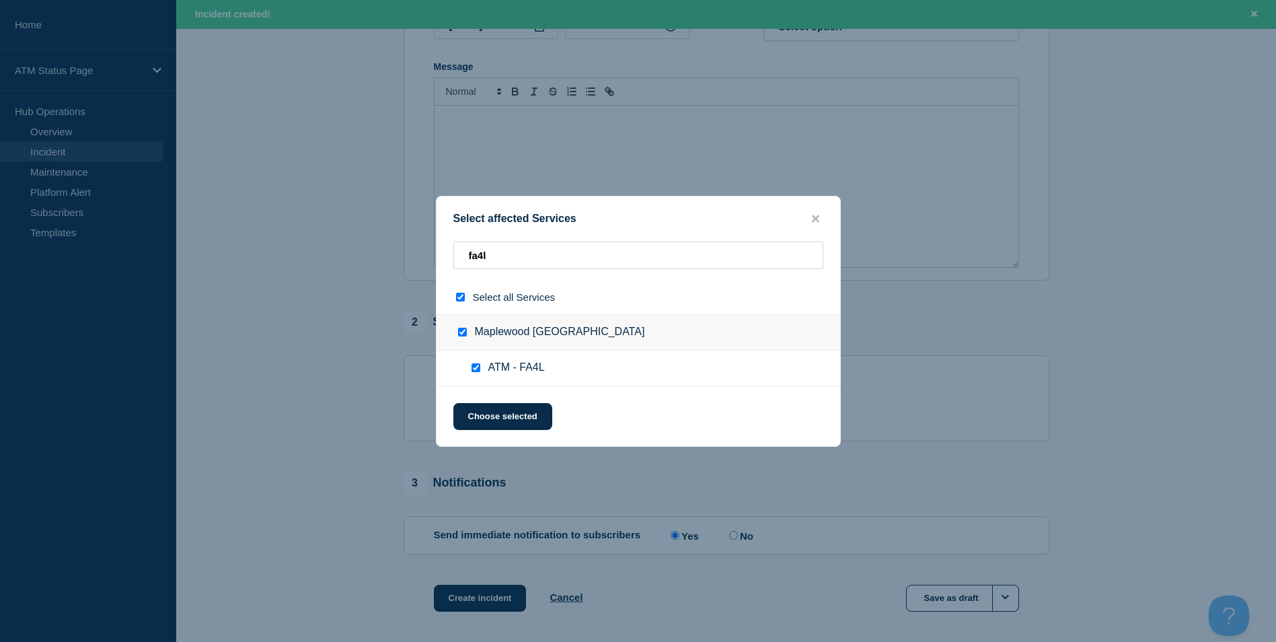
click at [512, 442] on div "Select affected Services fa4l Select all Services [GEOGRAPHIC_DATA] [GEOGRAPHIC…" at bounding box center [638, 321] width 405 height 251
click at [481, 414] on button "Choose selected" at bounding box center [502, 416] width 99 height 27
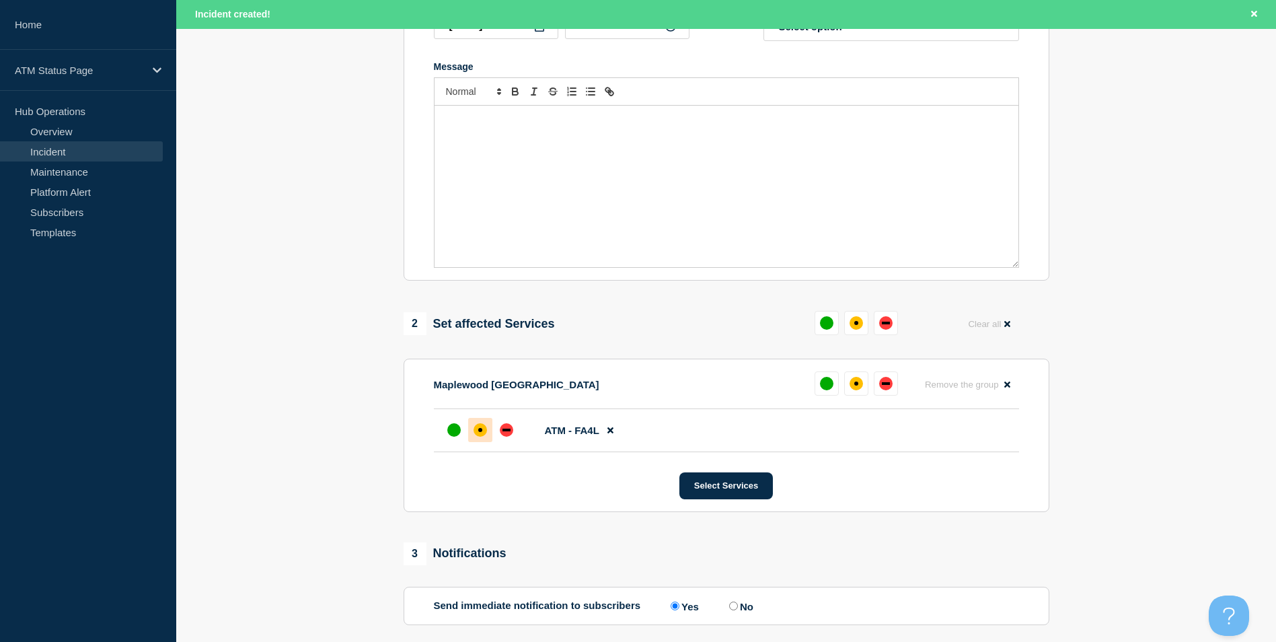
click at [481, 431] on div "affected" at bounding box center [480, 430] width 4 height 4
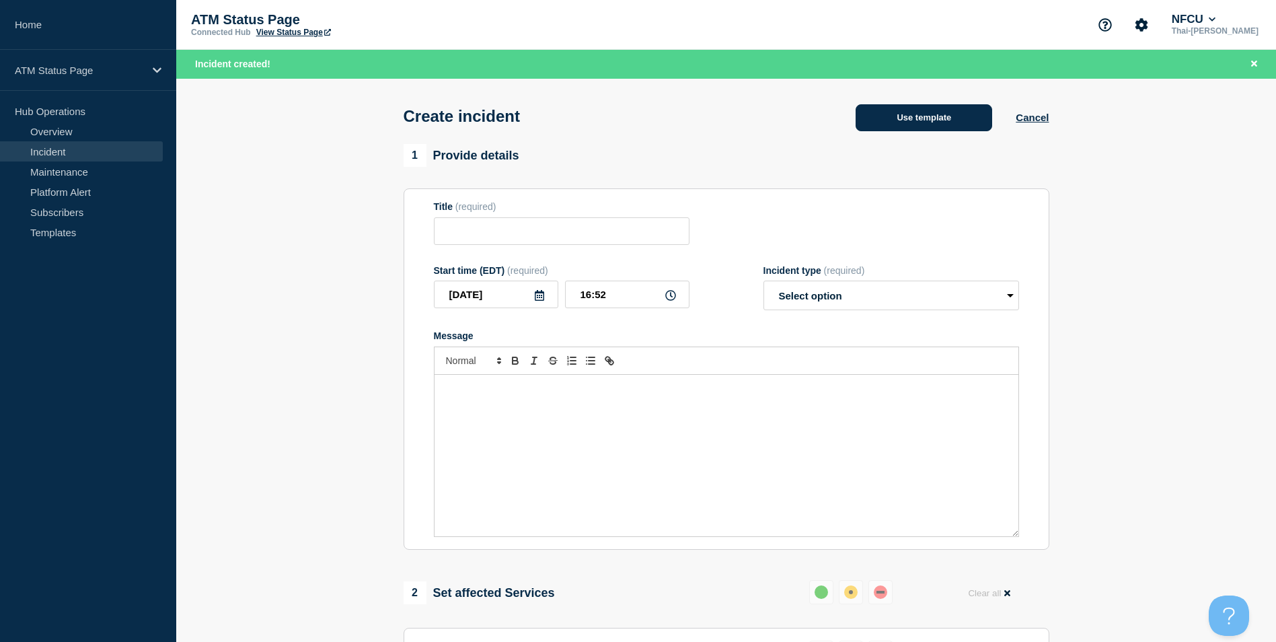
click at [925, 128] on button "Use template" at bounding box center [923, 117] width 137 height 27
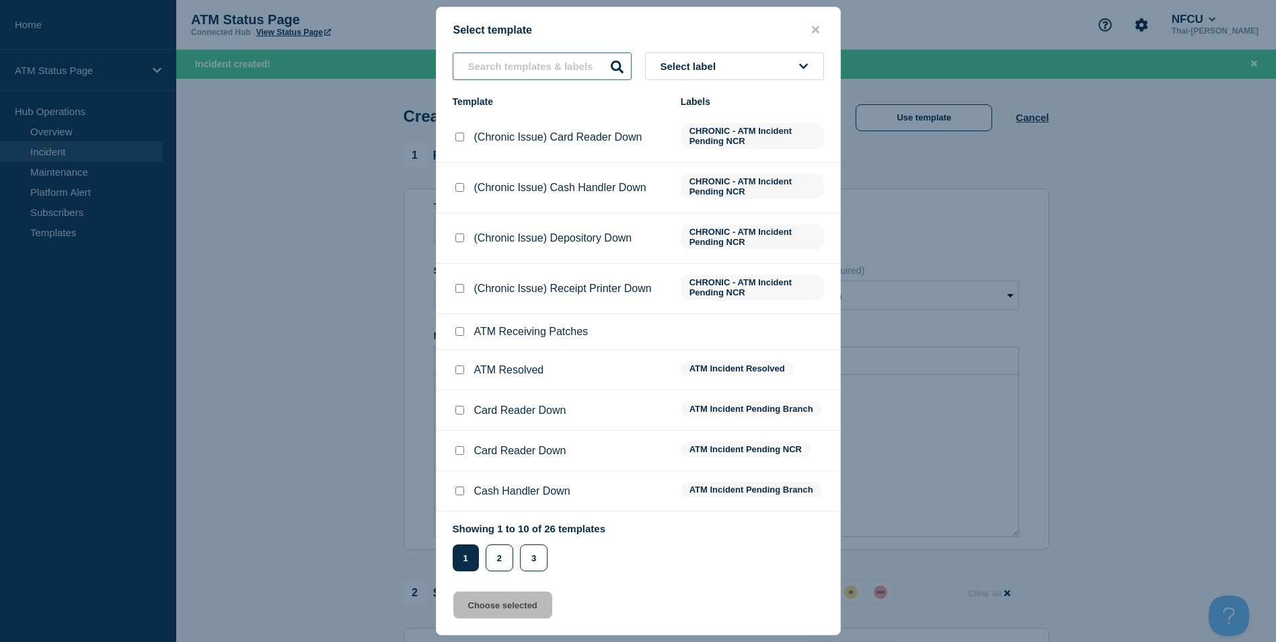
click at [492, 63] on input "text" at bounding box center [542, 66] width 179 height 28
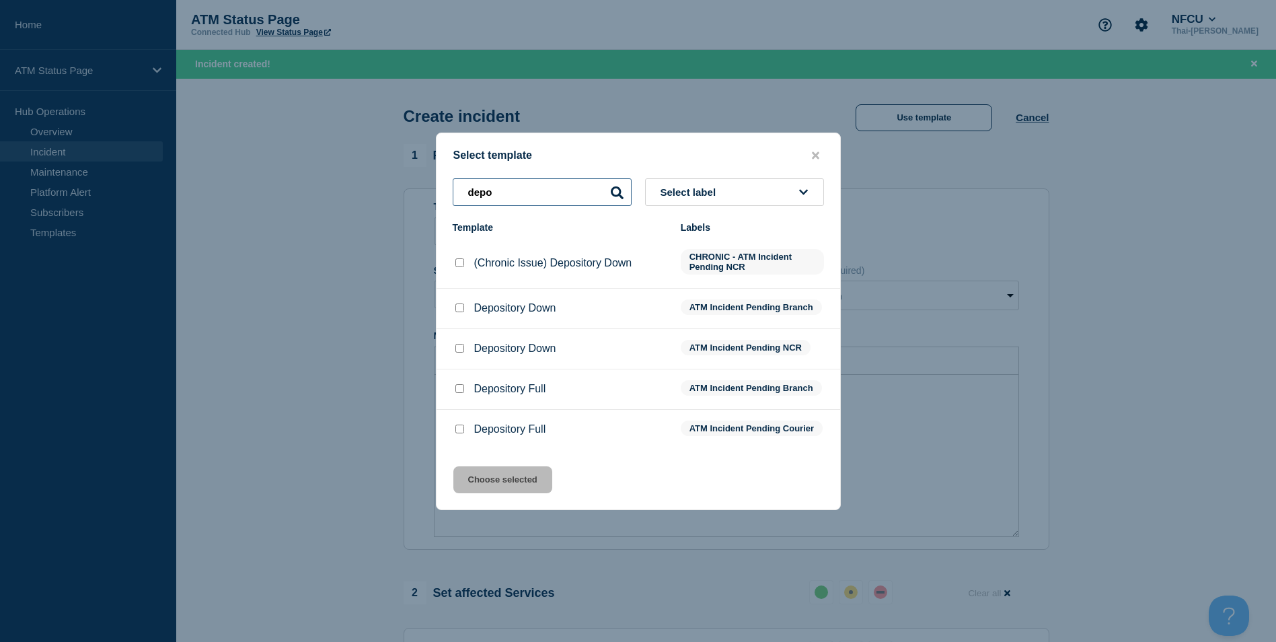
type input "depo"
click at [463, 305] on input "Depository Down checkbox" at bounding box center [459, 307] width 9 height 9
checkbox input "true"
click at [510, 493] on button "Choose selected" at bounding box center [502, 479] width 99 height 27
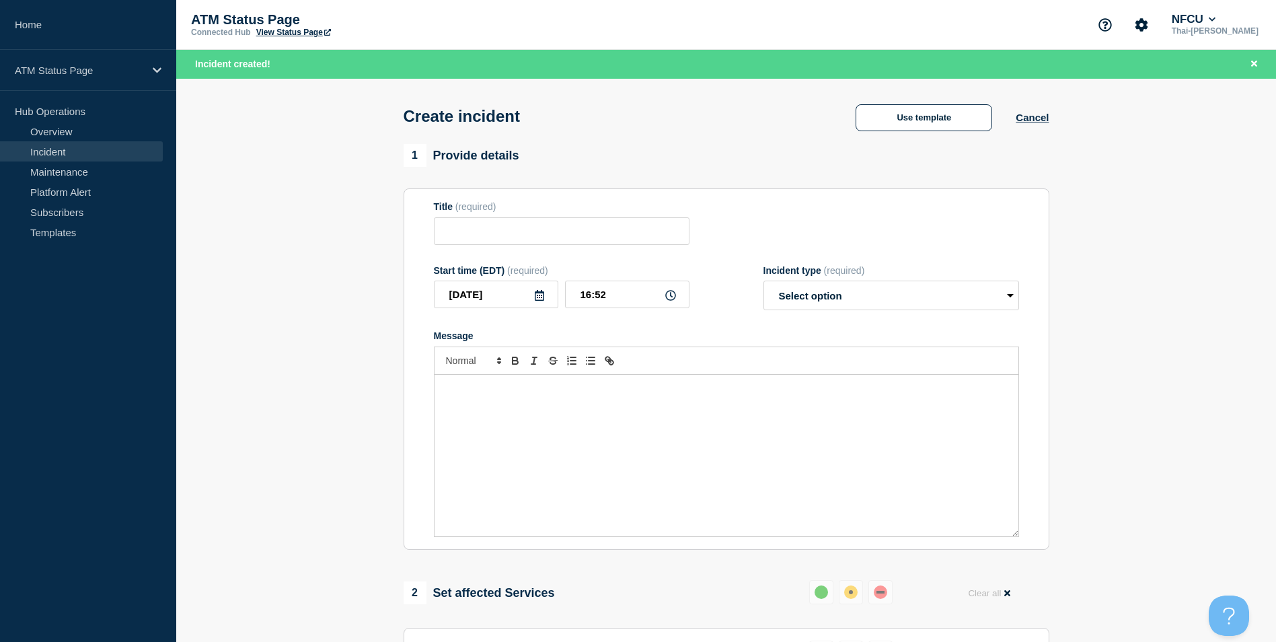
type input "Depository Down"
select select "identified"
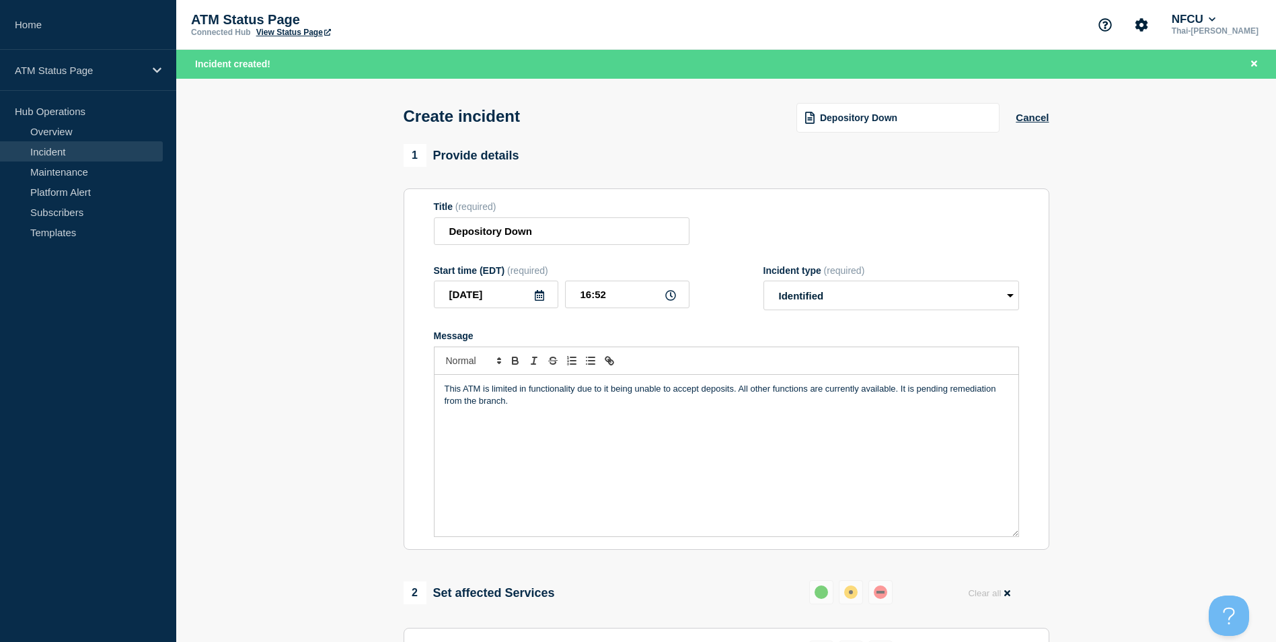
scroll to position [336, 0]
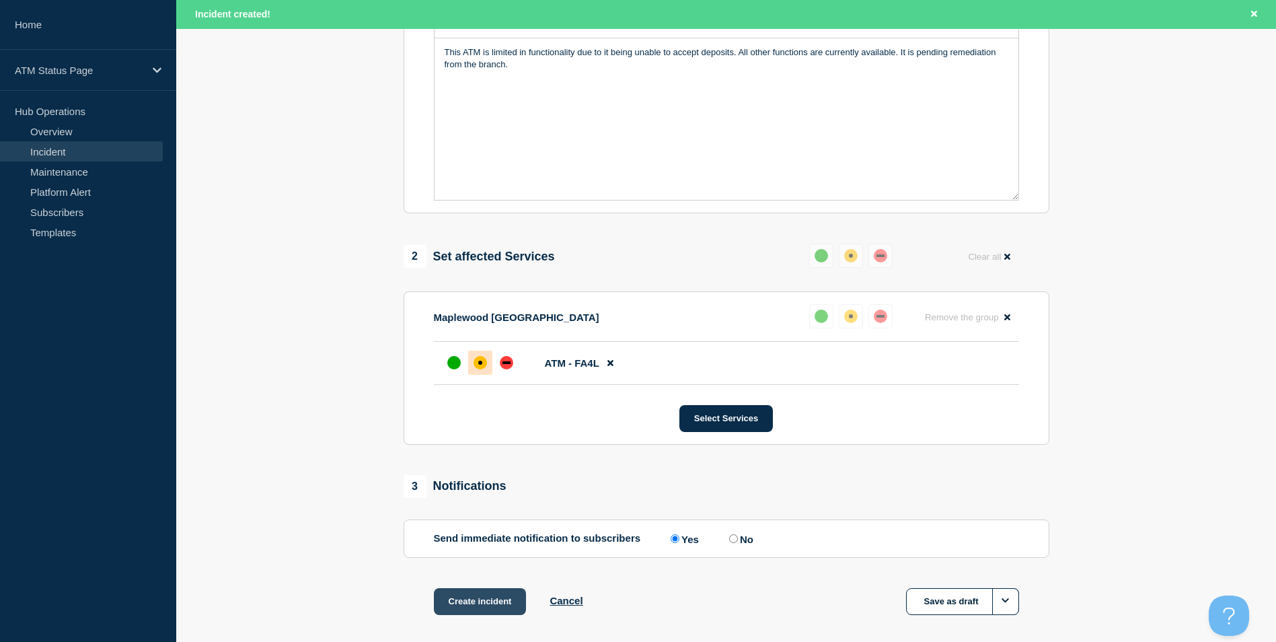
click at [488, 610] on button "Create incident" at bounding box center [480, 601] width 93 height 27
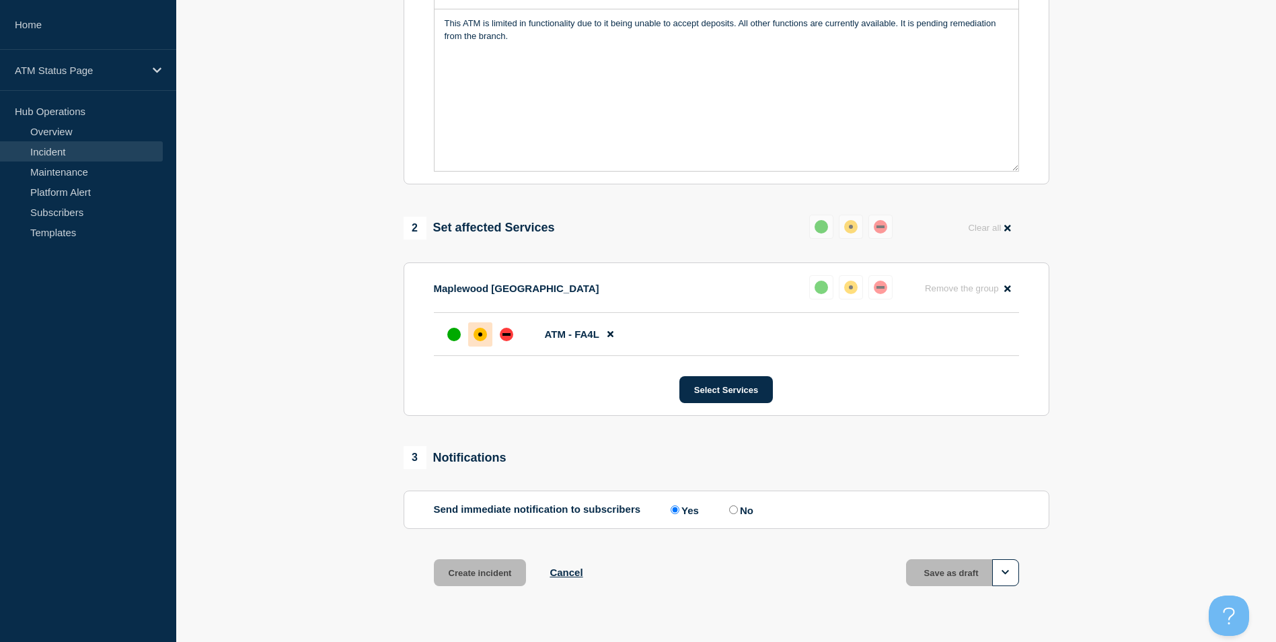
scroll to position [308, 0]
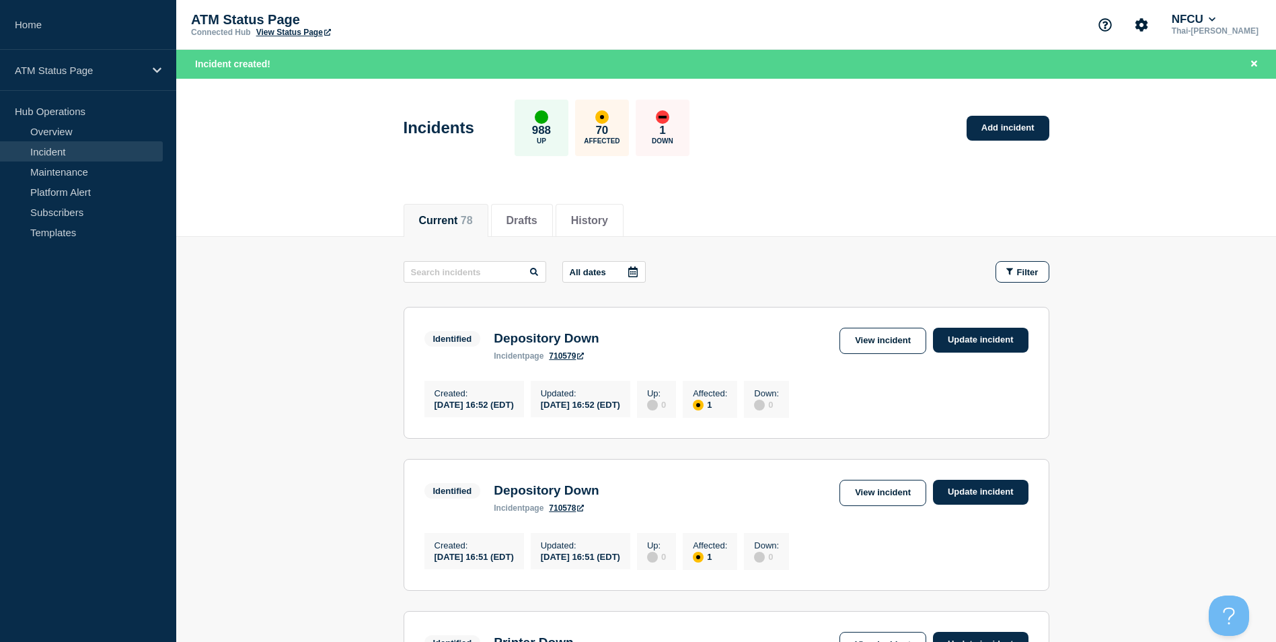
click at [1014, 114] on div "Incidents 988 Up 70 Affected 1 Down Add incident" at bounding box center [726, 123] width 676 height 82
click at [1013, 122] on link "Add incident" at bounding box center [1007, 128] width 83 height 25
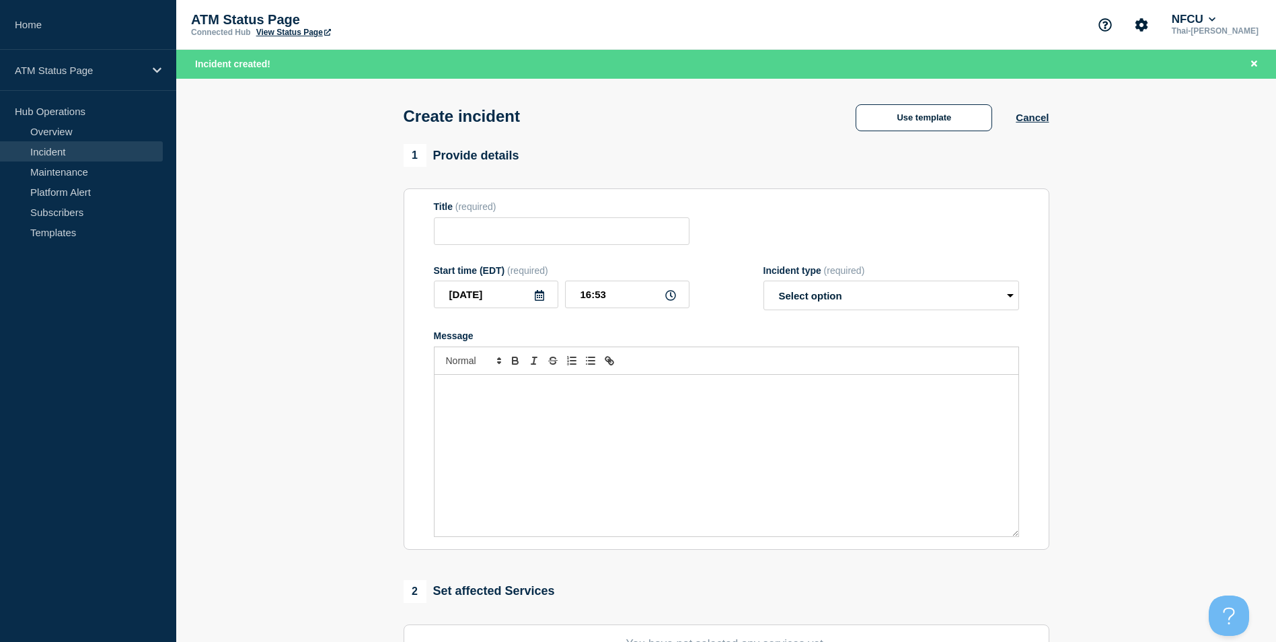
scroll to position [330, 0]
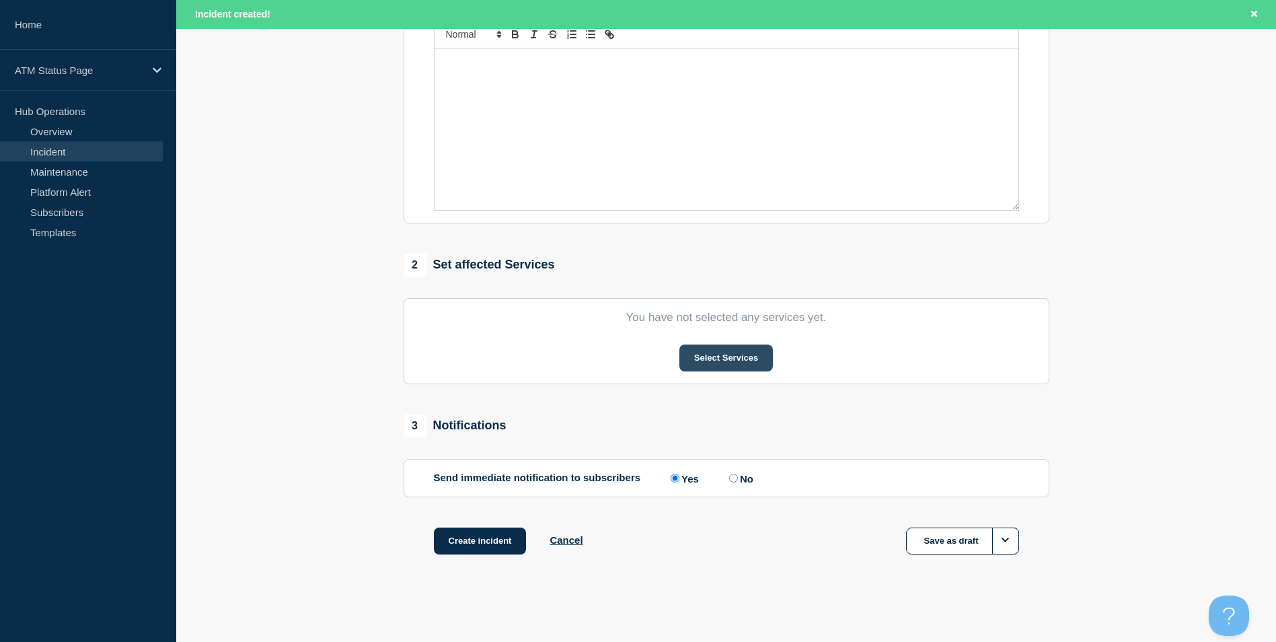
click at [746, 355] on button "Select Services" at bounding box center [725, 357] width 93 height 27
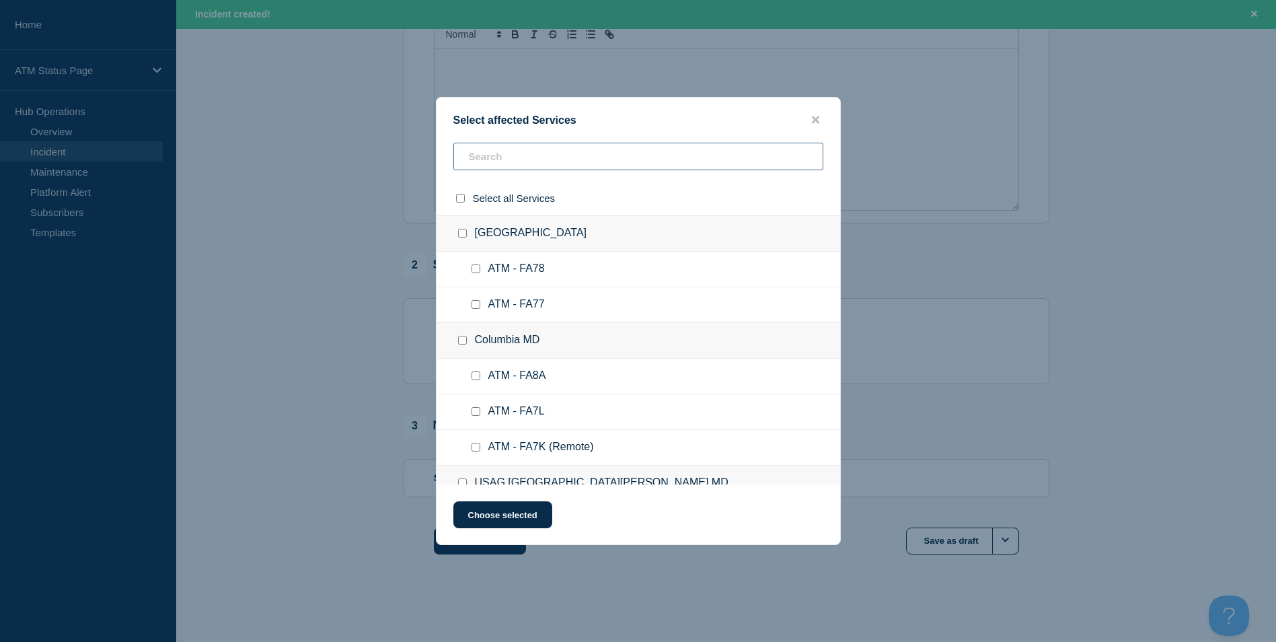
click at [517, 158] on input "text" at bounding box center [638, 157] width 370 height 28
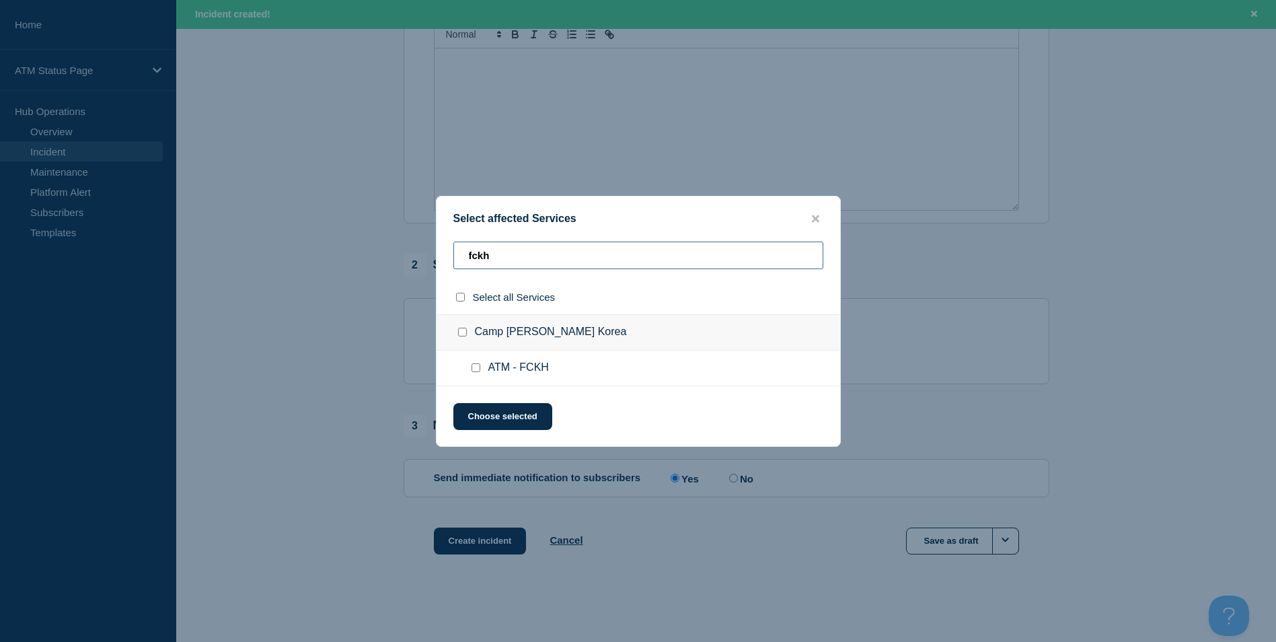
type input "fckh"
click at [463, 367] on ul "ATM - FCKH" at bounding box center [637, 368] width 403 height 36
click at [471, 368] on input "ATM - FCKH checkbox" at bounding box center [475, 367] width 9 height 9
checkbox input "true"
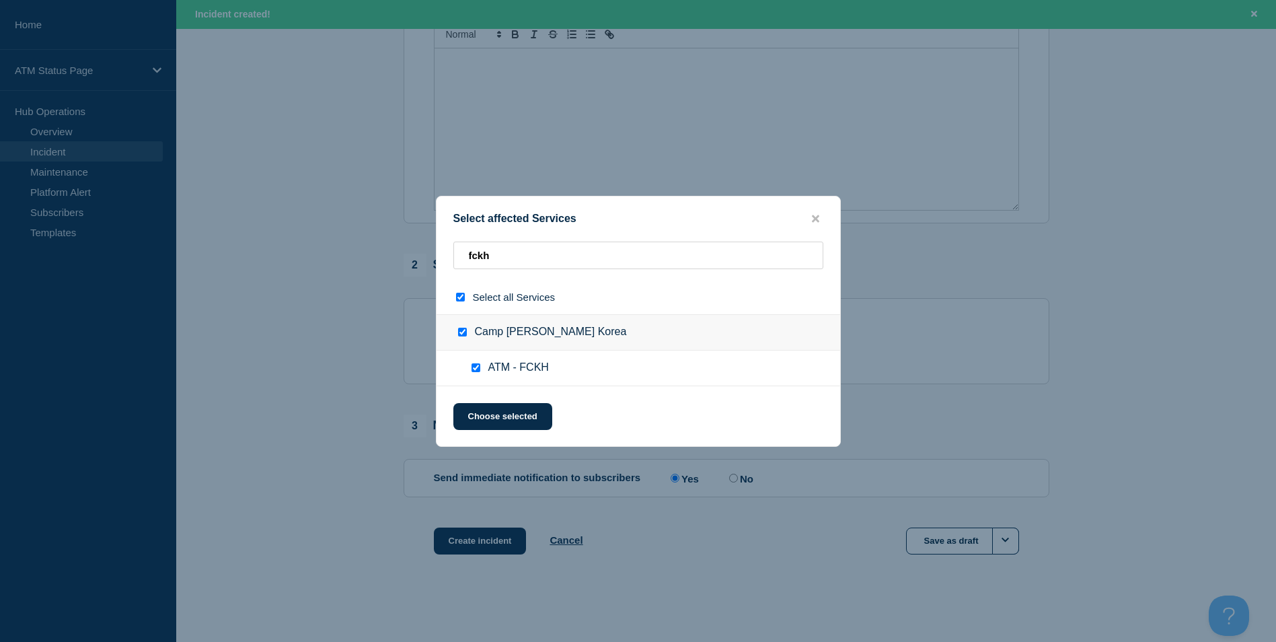
checkbox input "true"
click at [512, 410] on button "Choose selected" at bounding box center [502, 416] width 99 height 27
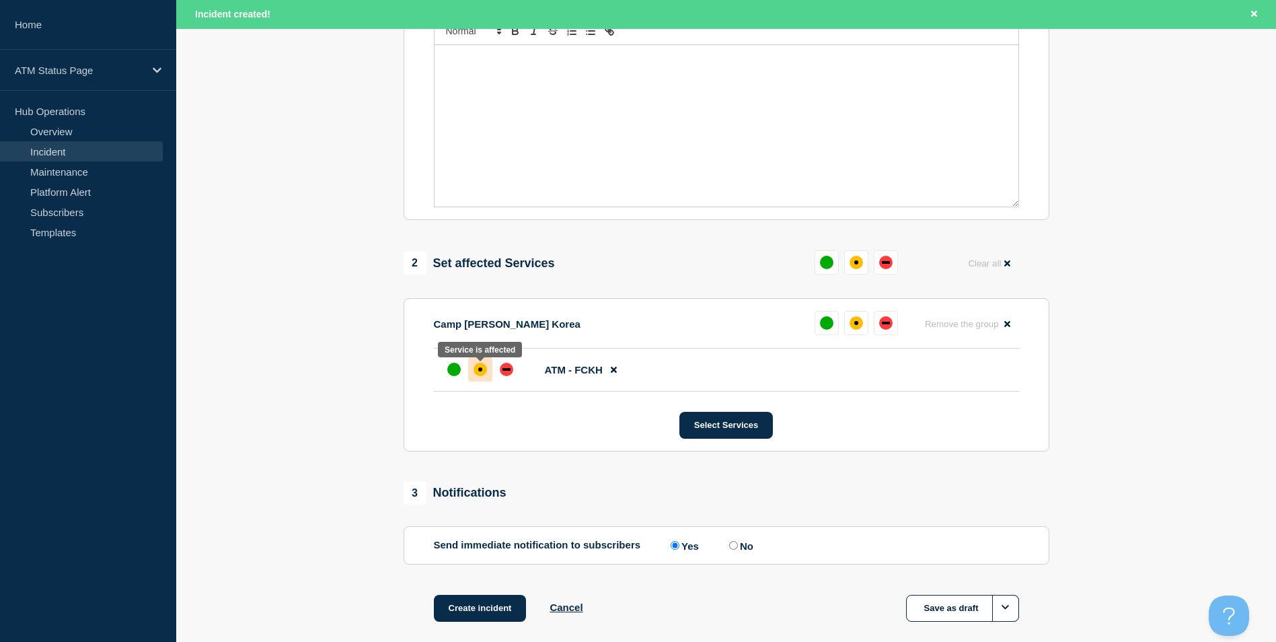
click at [479, 368] on div "affected" at bounding box center [479, 368] width 13 height 13
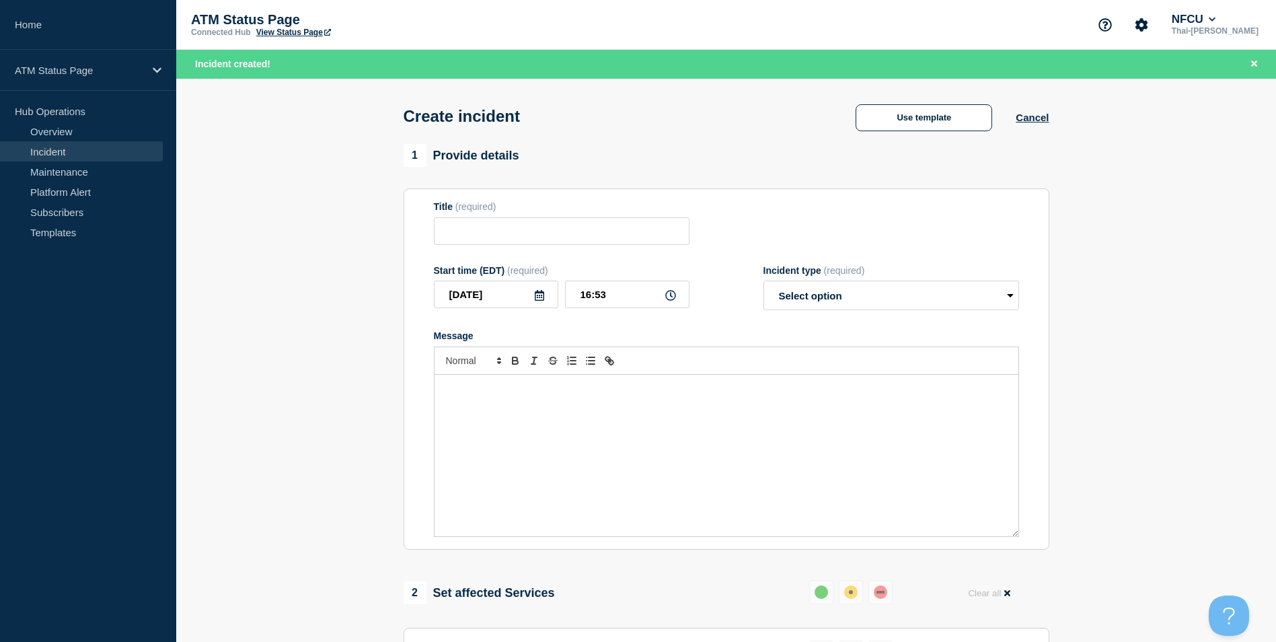
click at [937, 104] on div "Use template Cancel" at bounding box center [940, 117] width 217 height 30
click at [936, 111] on button "Use template" at bounding box center [923, 117] width 137 height 27
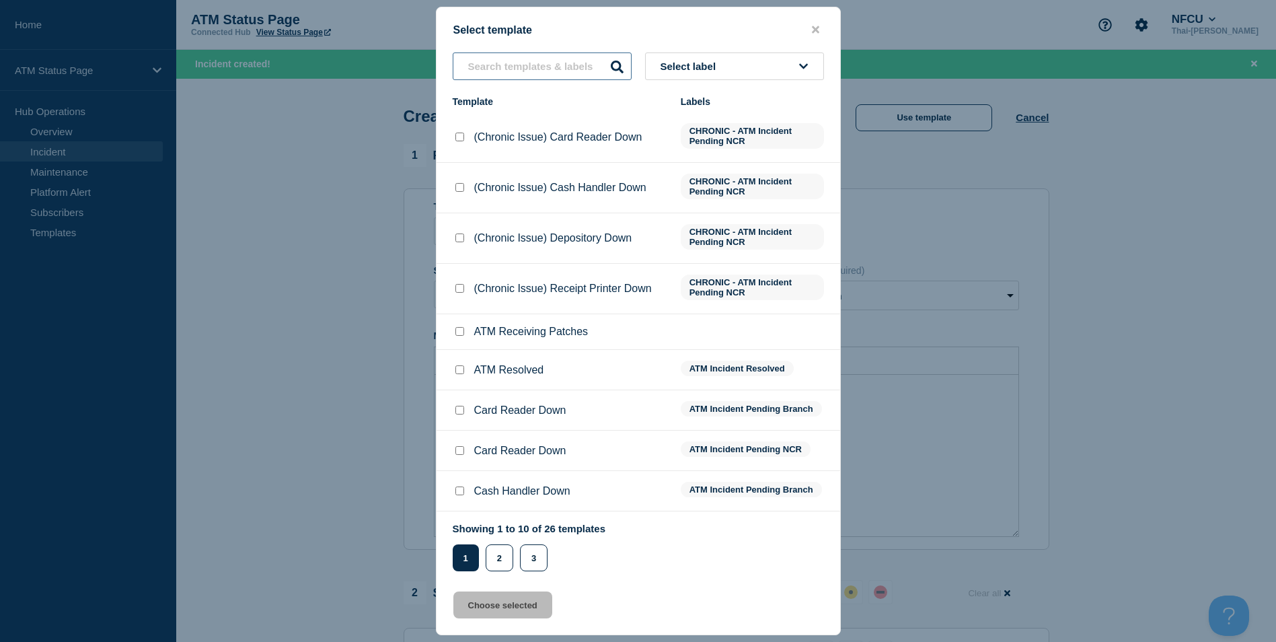
click at [520, 71] on input "text" at bounding box center [542, 66] width 179 height 28
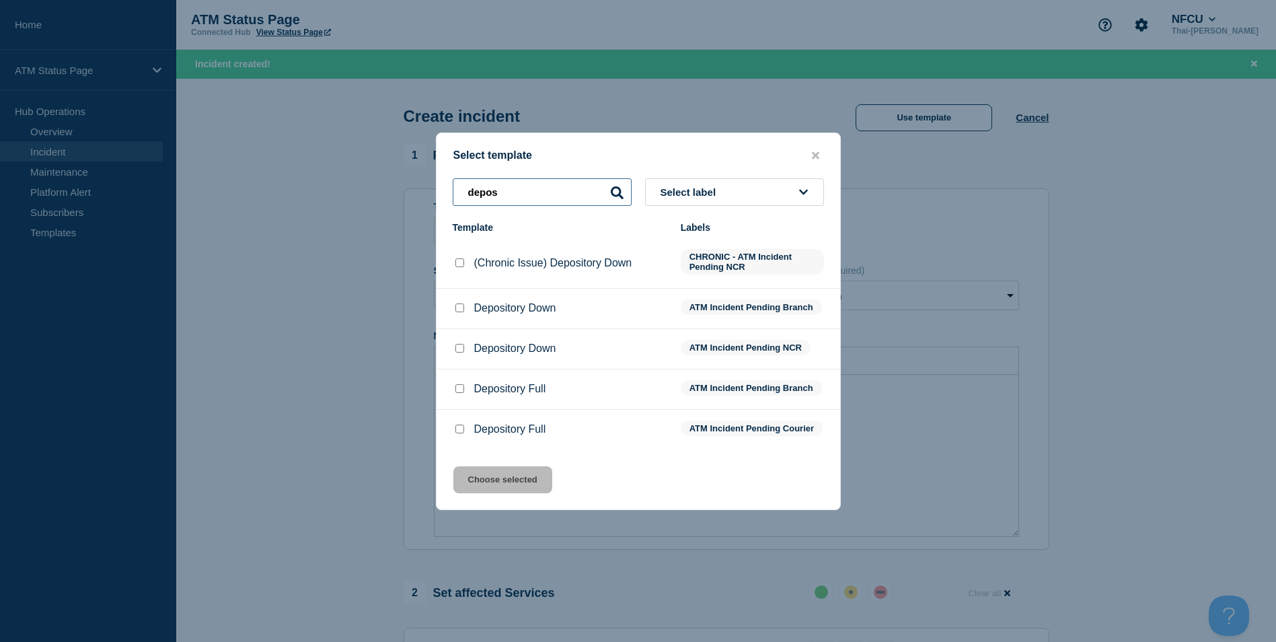
type input "depos"
click at [459, 308] on input "Depository Down checkbox" at bounding box center [459, 307] width 9 height 9
checkbox input "true"
click at [517, 486] on button "Choose selected" at bounding box center [502, 479] width 99 height 27
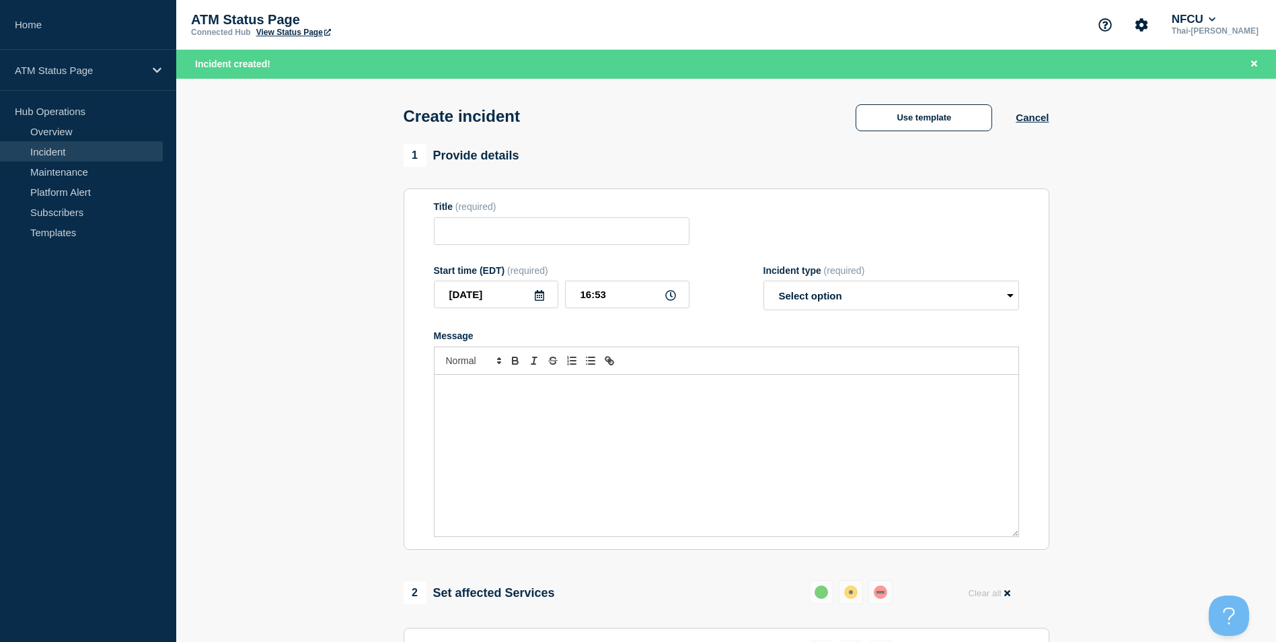
type input "Depository Down"
select select "identified"
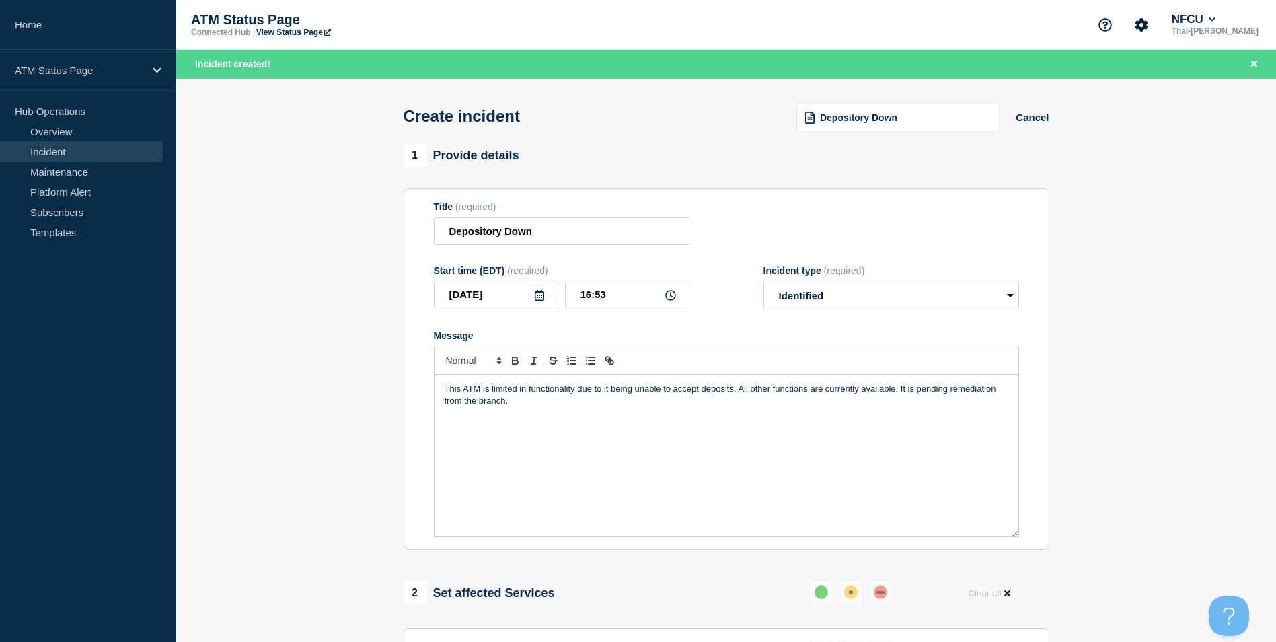
scroll to position [400, 0]
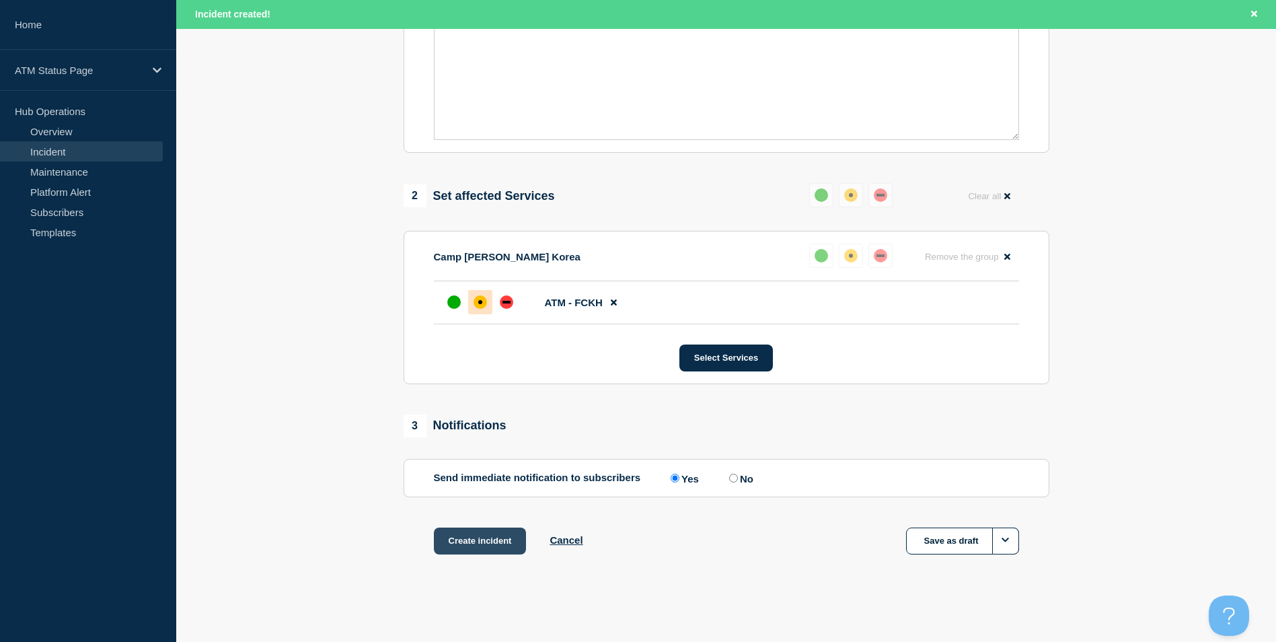
click at [476, 537] on button "Create incident" at bounding box center [480, 540] width 93 height 27
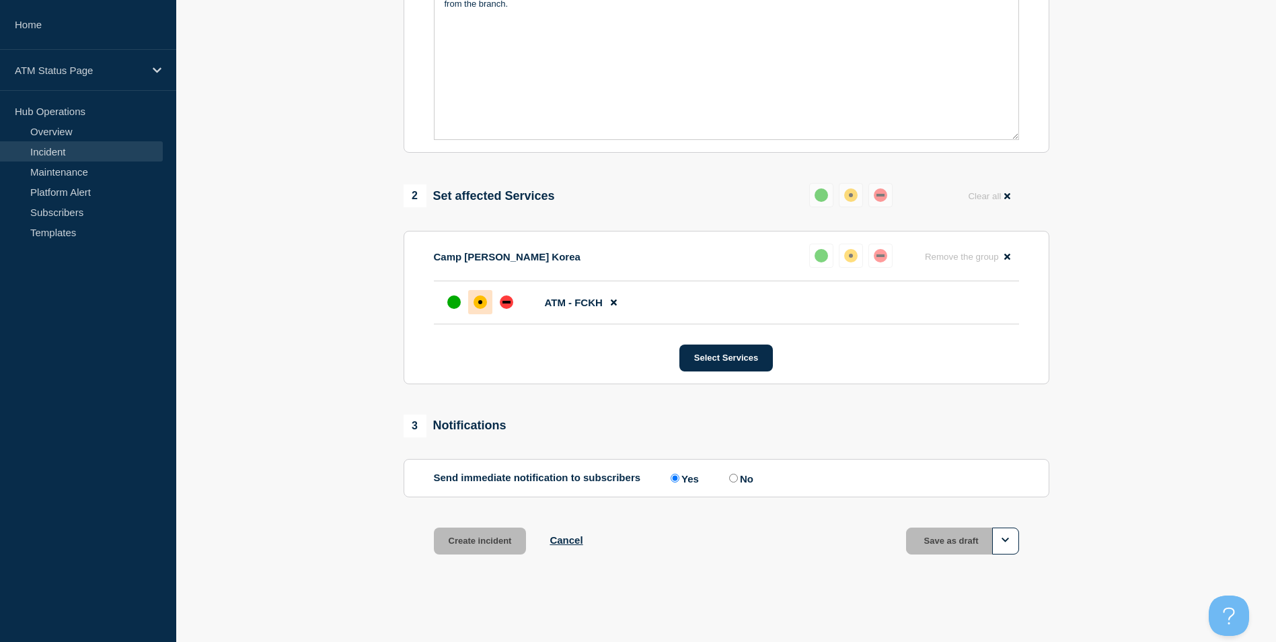
scroll to position [371, 0]
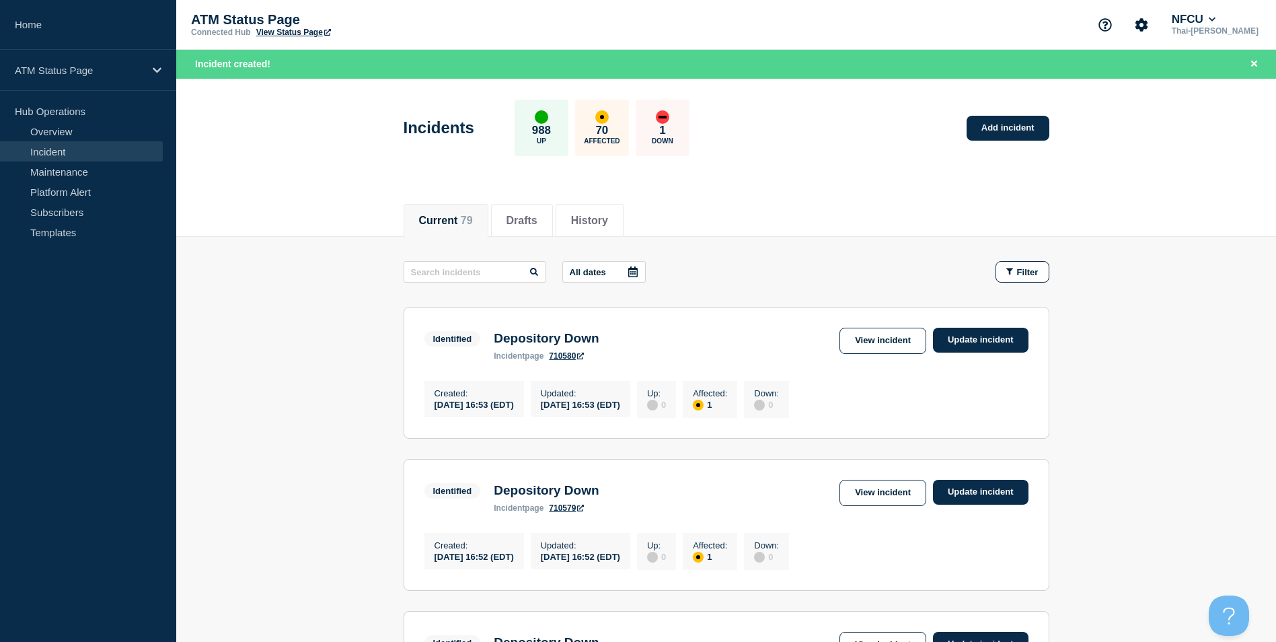
drag, startPoint x: 976, startPoint y: 249, endPoint x: 956, endPoint y: 238, distance: 23.5
click at [1048, 134] on link "Add incident" at bounding box center [1007, 128] width 83 height 25
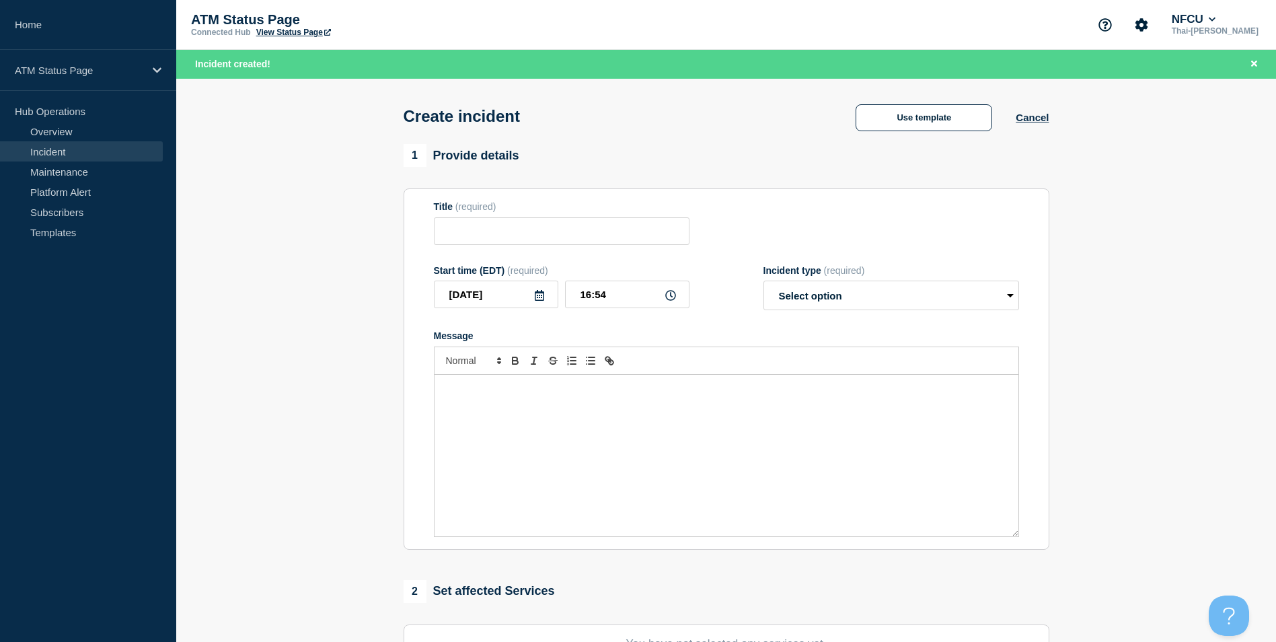
scroll to position [330, 0]
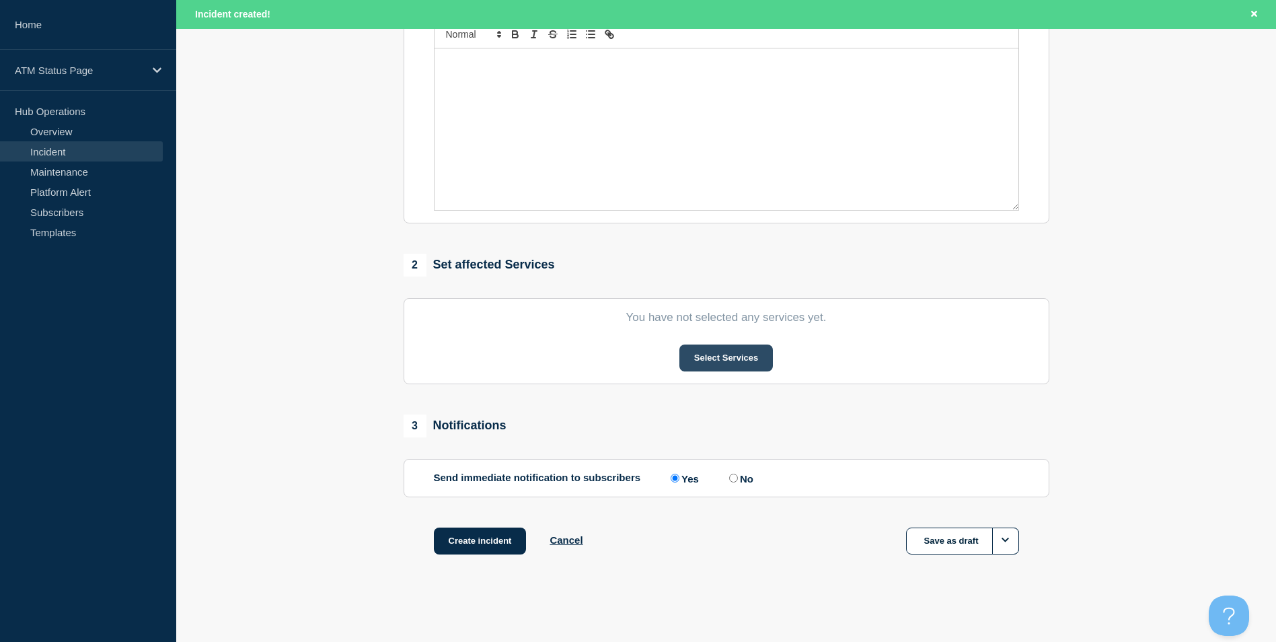
click at [727, 355] on button "Select Services" at bounding box center [725, 357] width 93 height 27
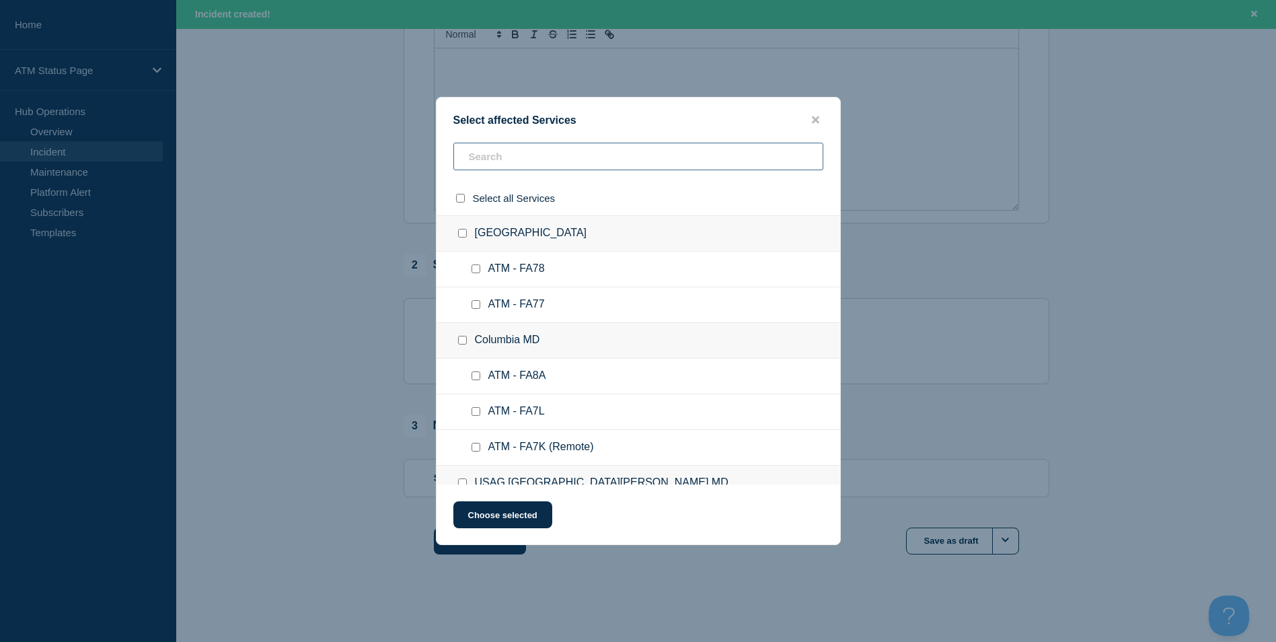
click at [539, 150] on input "text" at bounding box center [638, 157] width 370 height 28
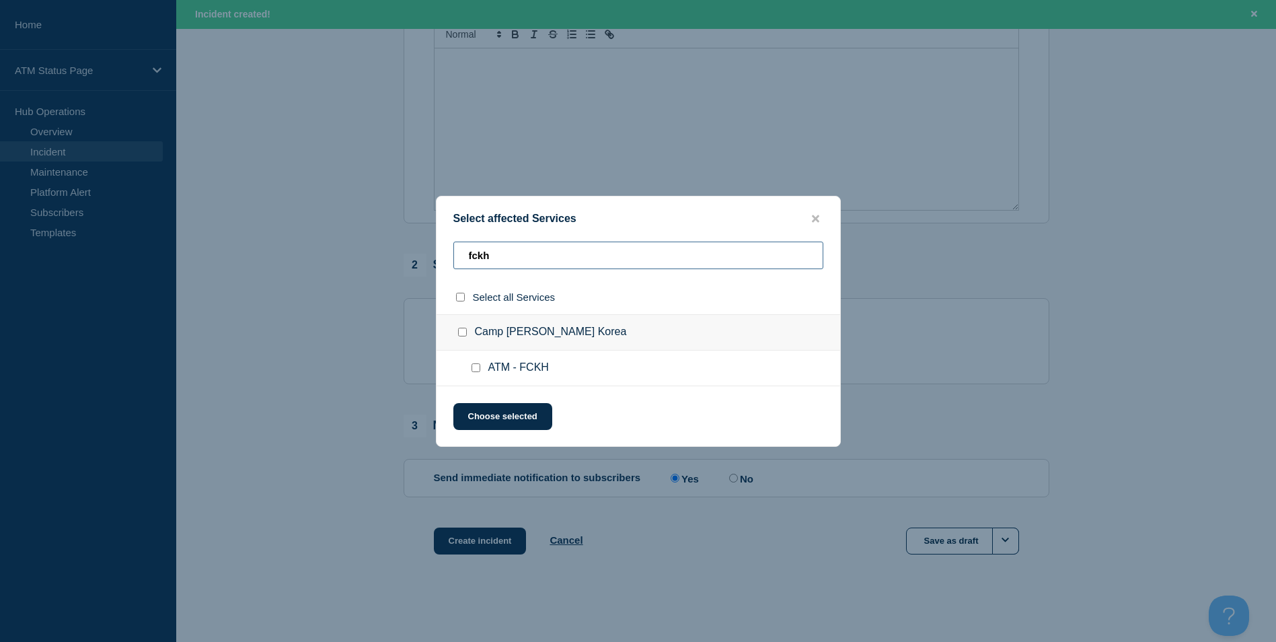
type input "fckh"
click at [472, 364] on input "ATM - FCKH checkbox" at bounding box center [475, 367] width 9 height 9
checkbox input "true"
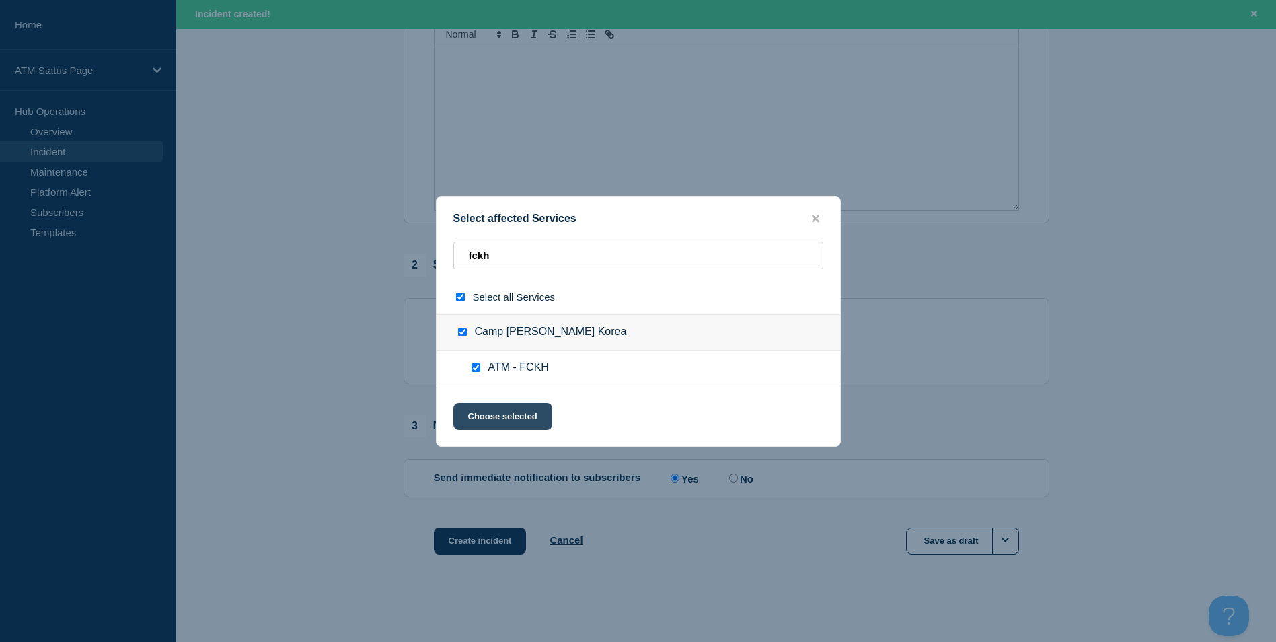
click at [523, 414] on button "Choose selected" at bounding box center [502, 416] width 99 height 27
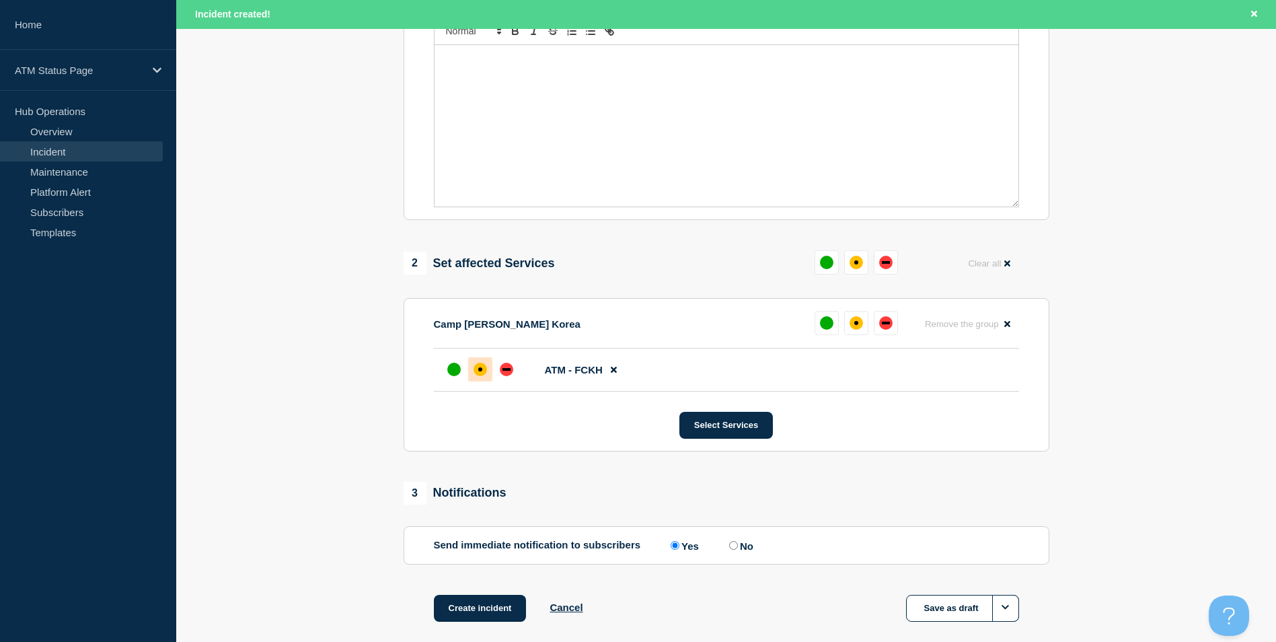
click at [477, 366] on div "affected" at bounding box center [479, 368] width 13 height 13
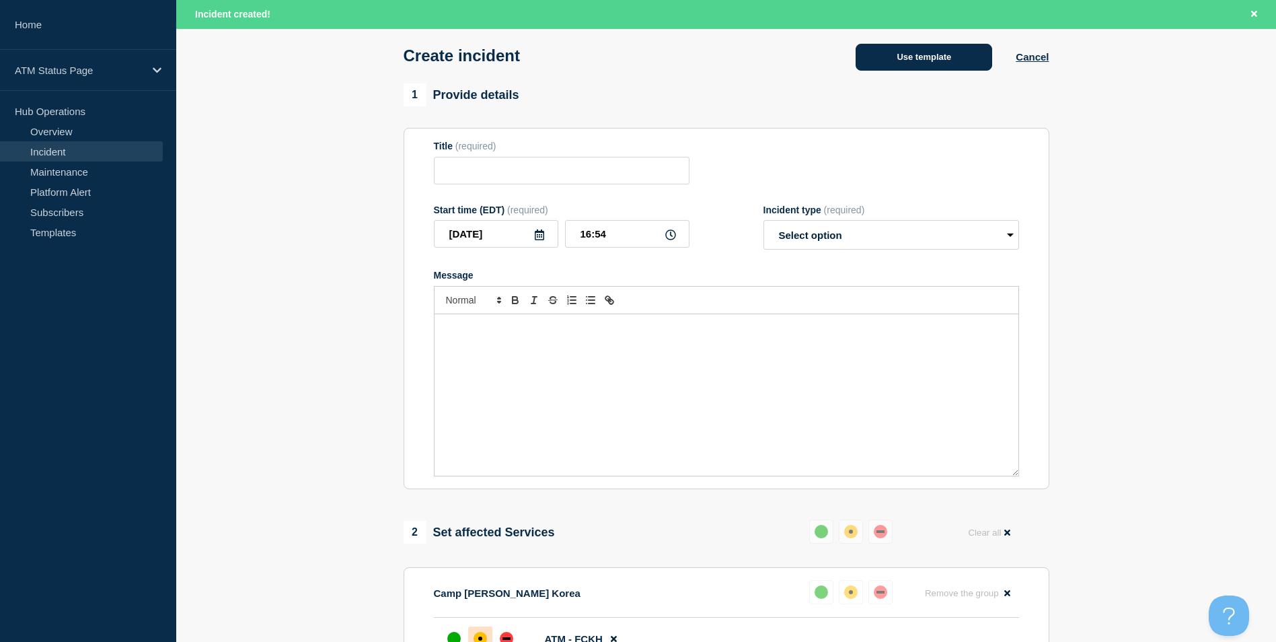
click at [907, 60] on button "Use template" at bounding box center [923, 57] width 137 height 27
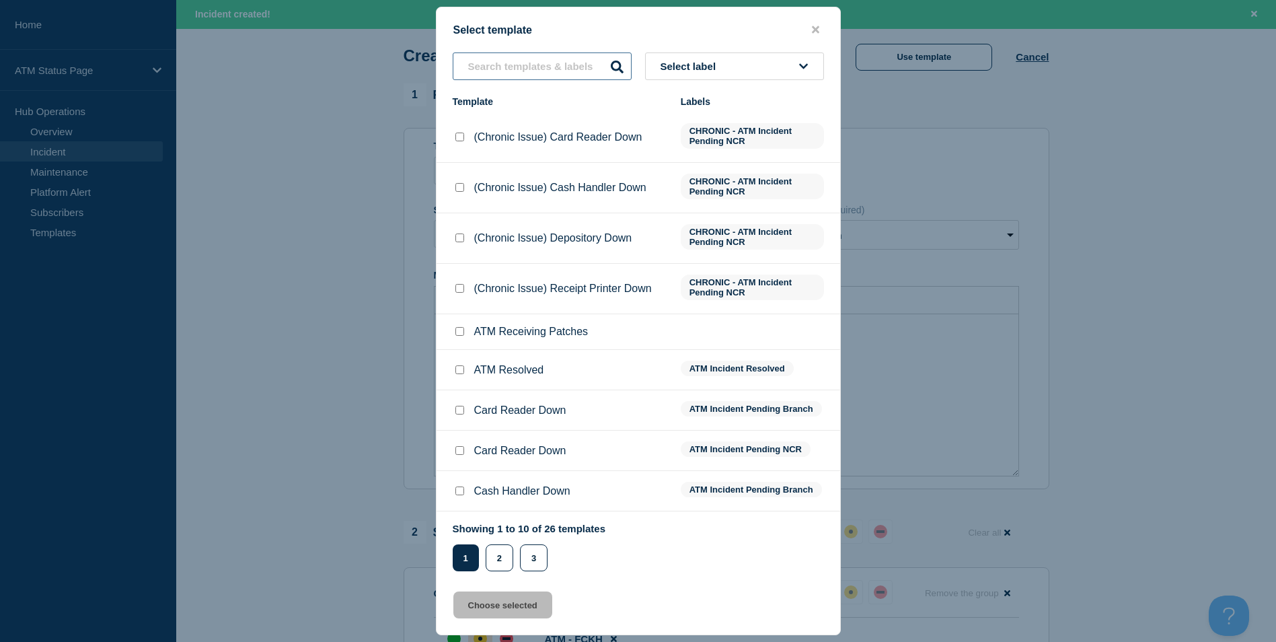
click at [496, 65] on input "text" at bounding box center [542, 66] width 179 height 28
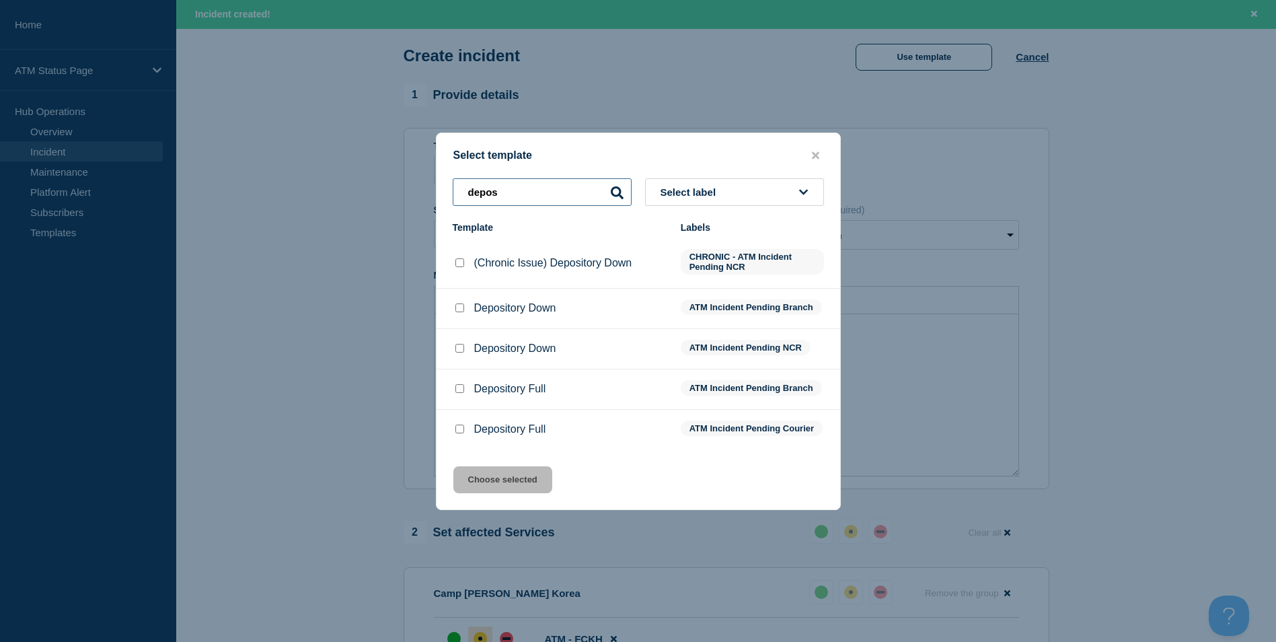
type input "depos"
click at [457, 303] on input "Depository Down checkbox" at bounding box center [459, 307] width 9 height 9
checkbox input "true"
click at [503, 484] on button "Choose selected" at bounding box center [502, 479] width 99 height 27
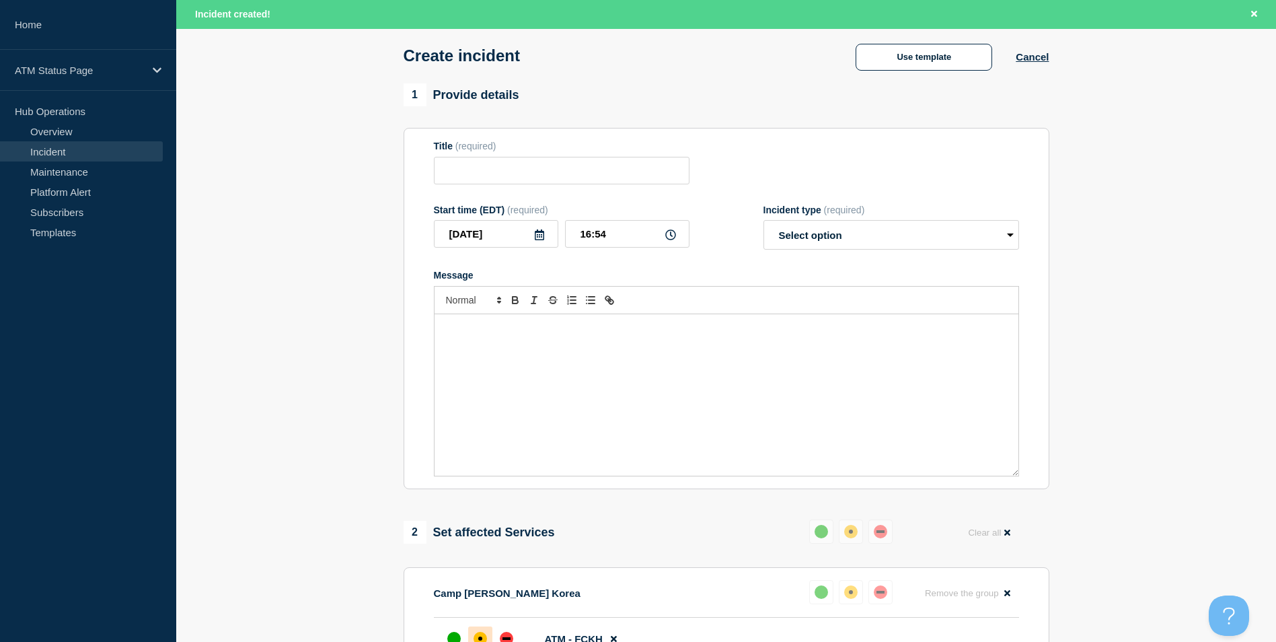
type input "Depository Down"
select select "identified"
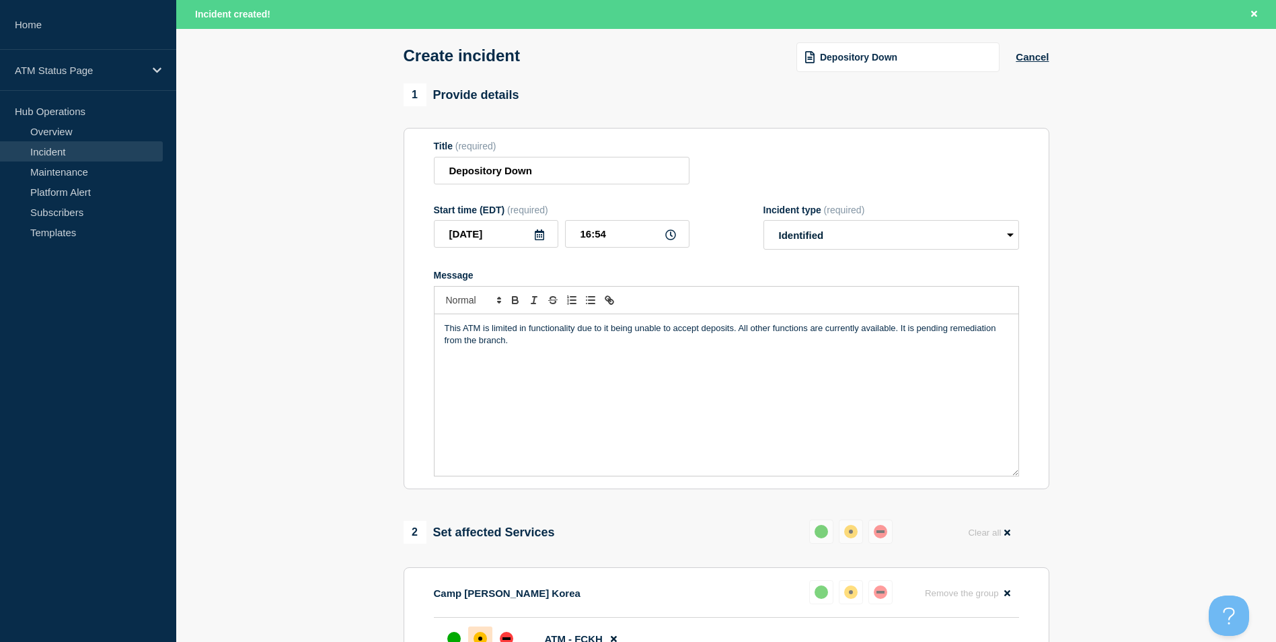
scroll to position [400, 0]
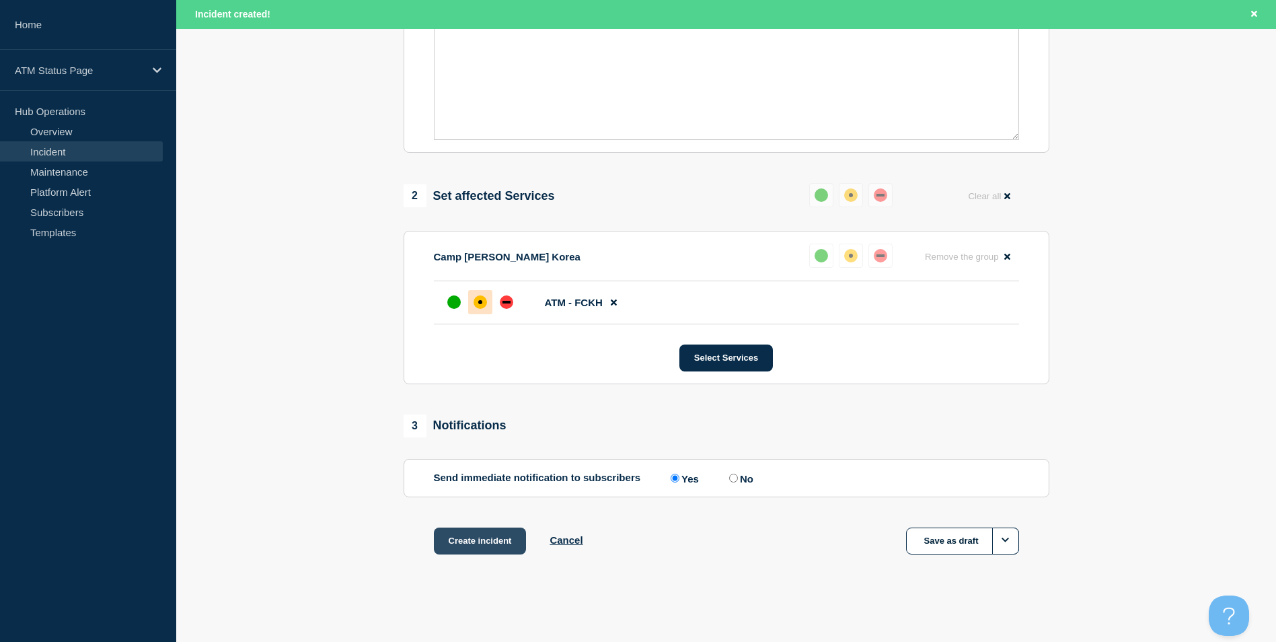
click at [479, 547] on button "Create incident" at bounding box center [480, 540] width 93 height 27
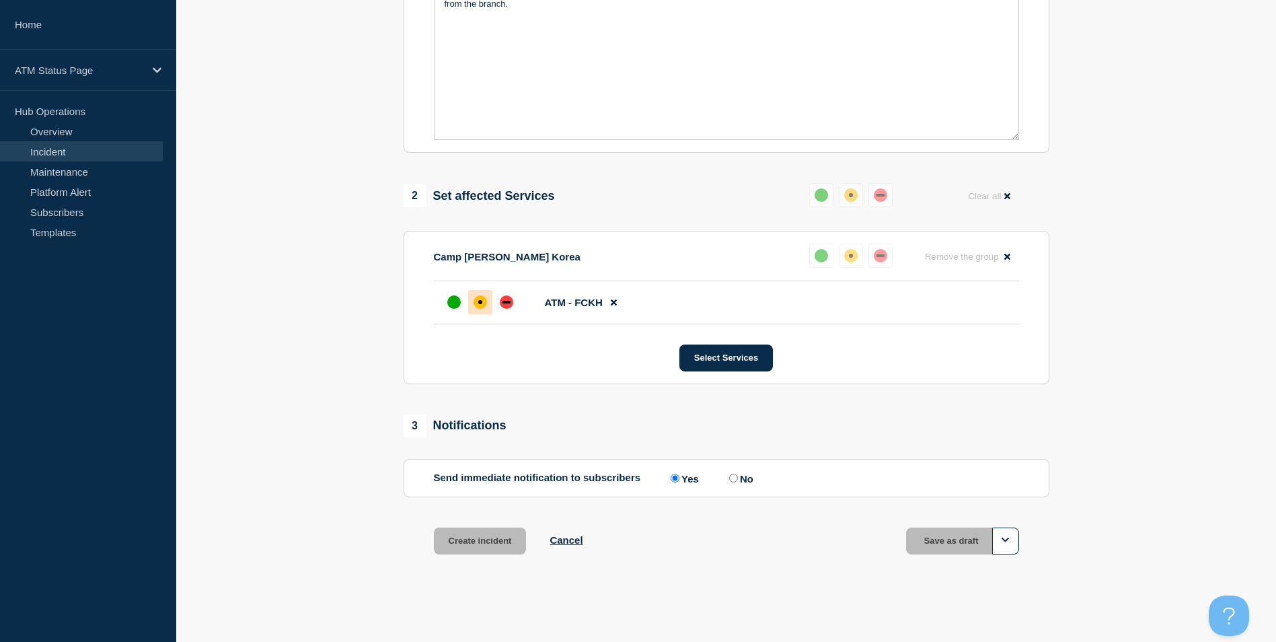
scroll to position [371, 0]
